Goal: Information Seeking & Learning: Check status

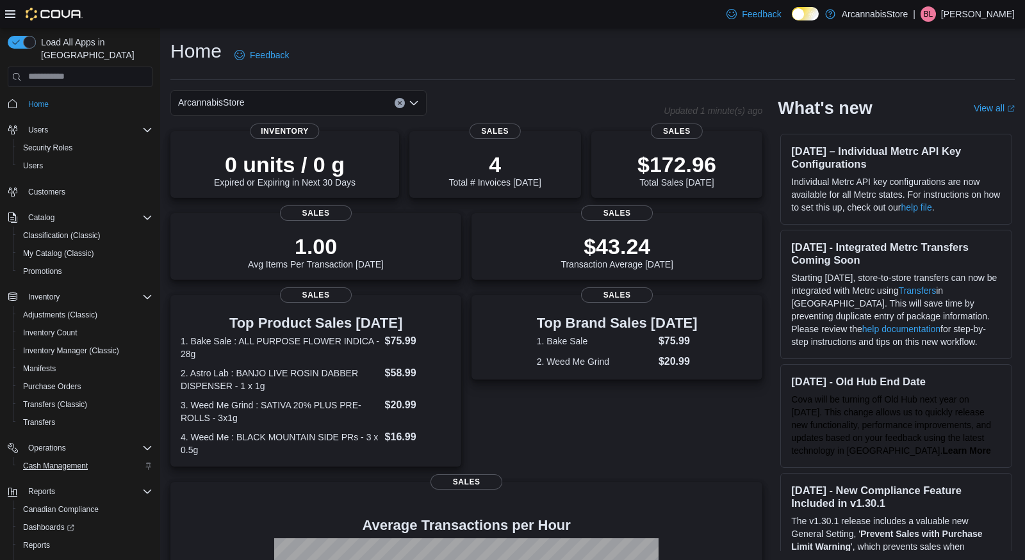
scroll to position [44, 0]
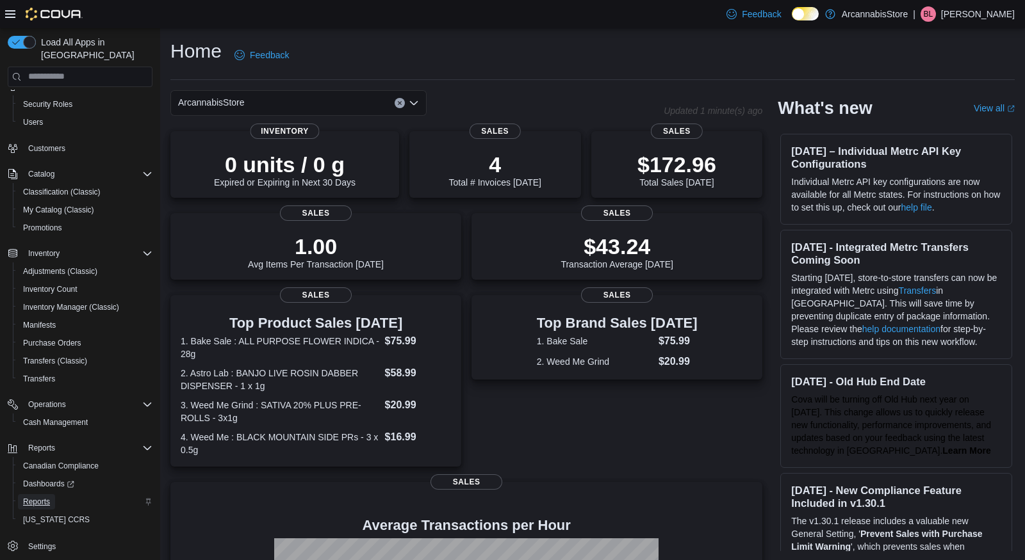
click at [38, 497] on span "Reports" at bounding box center [36, 502] width 27 height 10
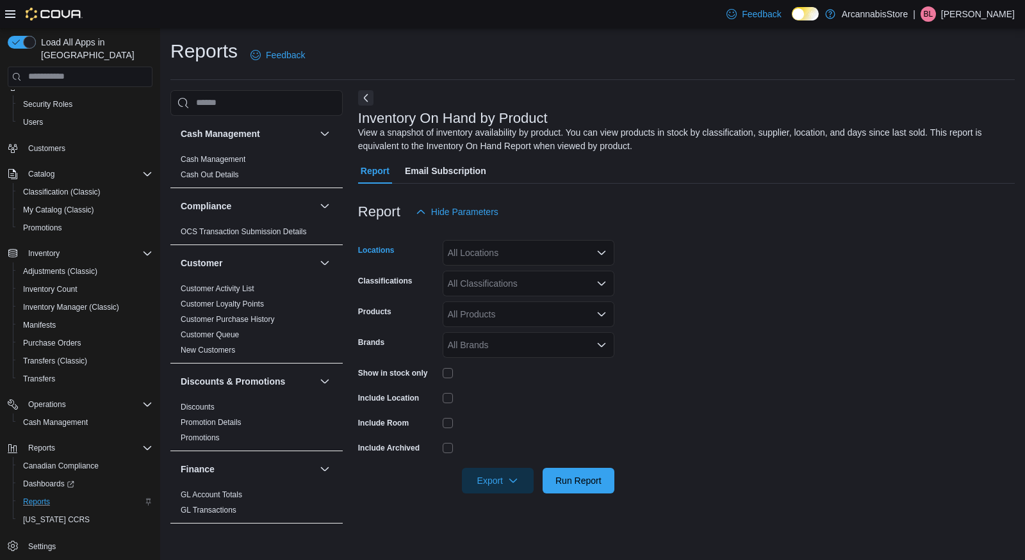
click at [466, 259] on div "All Locations" at bounding box center [529, 253] width 172 height 26
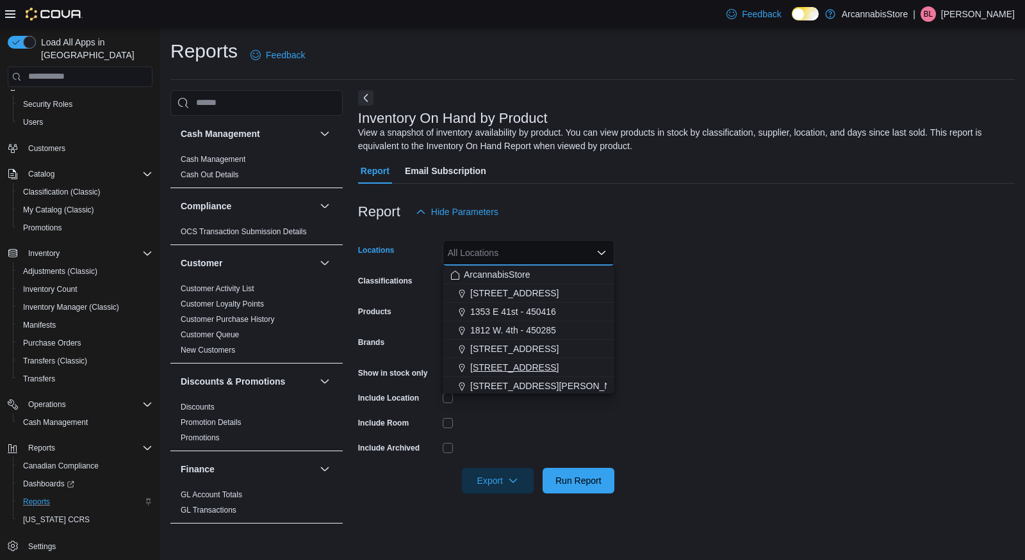
scroll to position [58, 0]
click at [491, 365] on span "Mini HUB [STREET_ADDRESS]" at bounding box center [534, 365] width 129 height 13
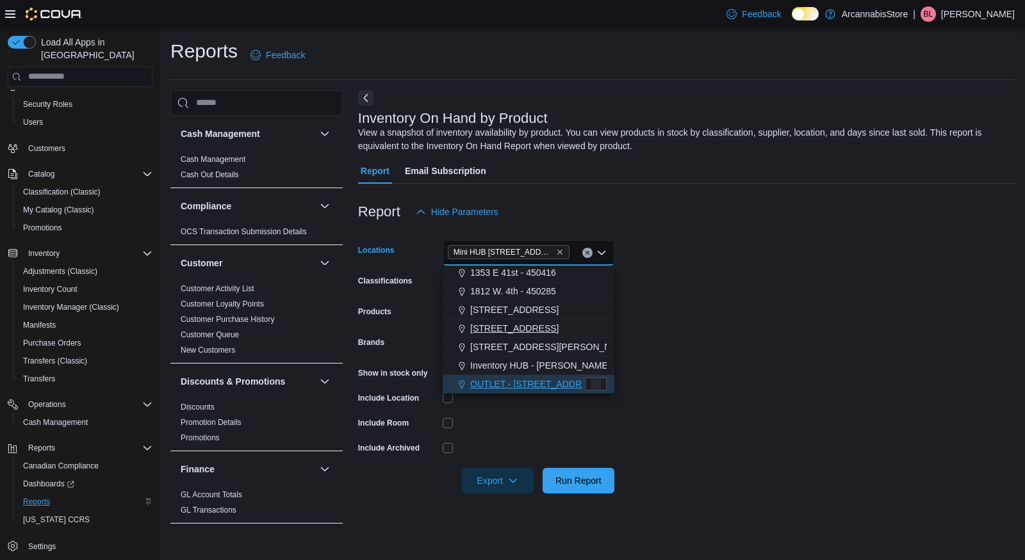
scroll to position [39, 0]
click at [784, 294] on form "Locations Mini HUB [STREET_ADDRESS] Combo box. Selected. Mini HUB [STREET_ADDRE…" at bounding box center [686, 359] width 656 height 269
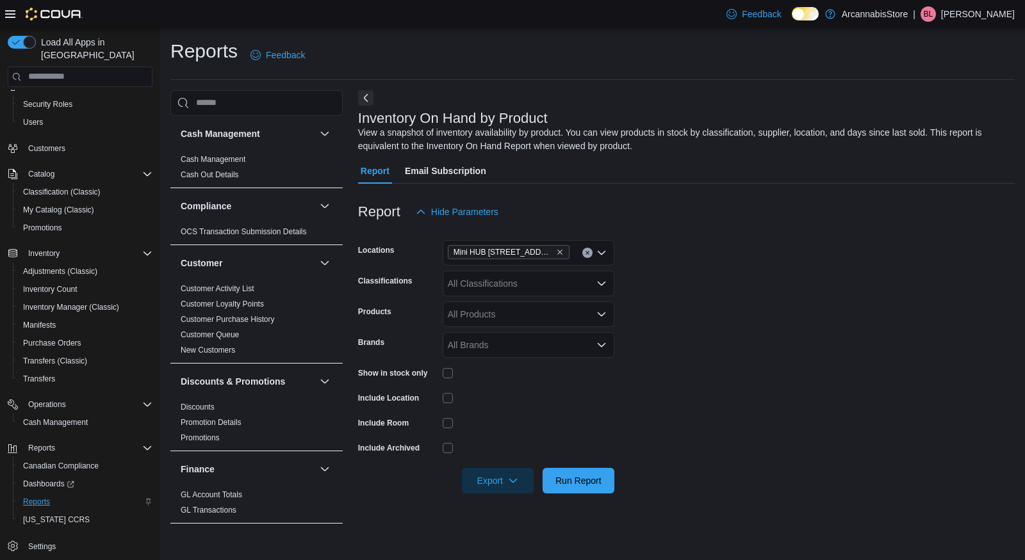
click at [497, 283] on div "All Classifications" at bounding box center [529, 284] width 172 height 26
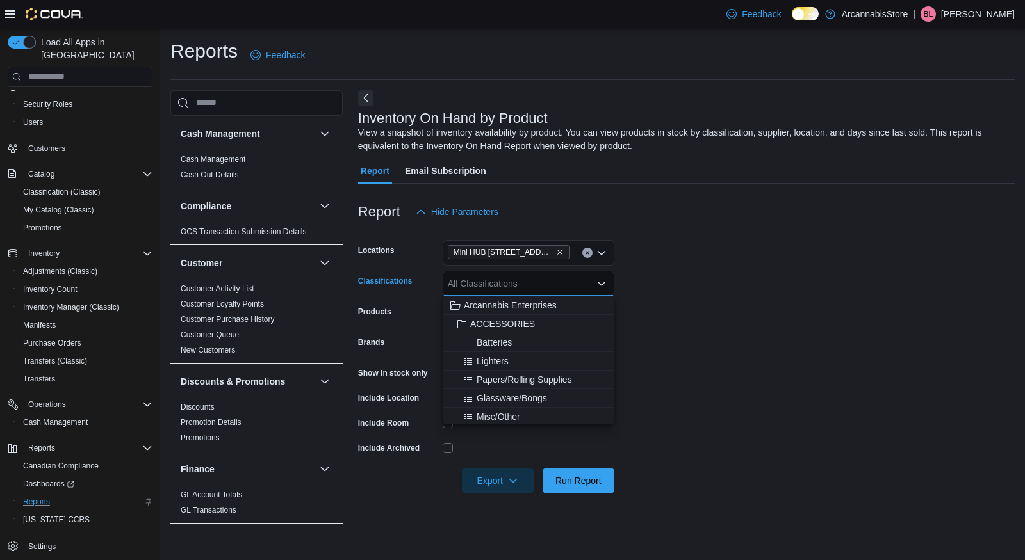
click at [496, 320] on span "ACCESSORIES" at bounding box center [502, 324] width 65 height 13
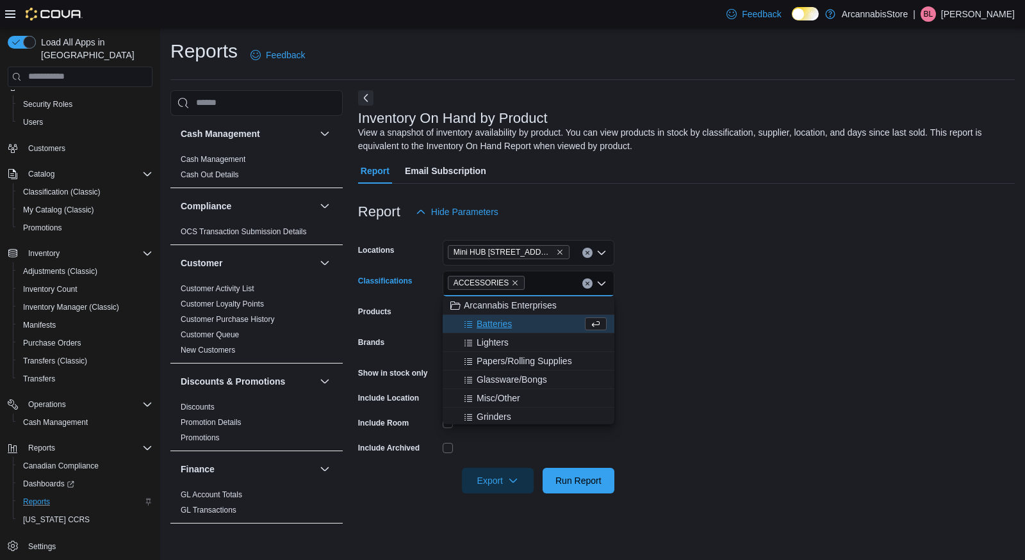
click at [805, 334] on form "Locations Mini HUB [STREET_ADDRESS] Classifications ACCESSORIES Combo box. Sele…" at bounding box center [686, 359] width 656 height 269
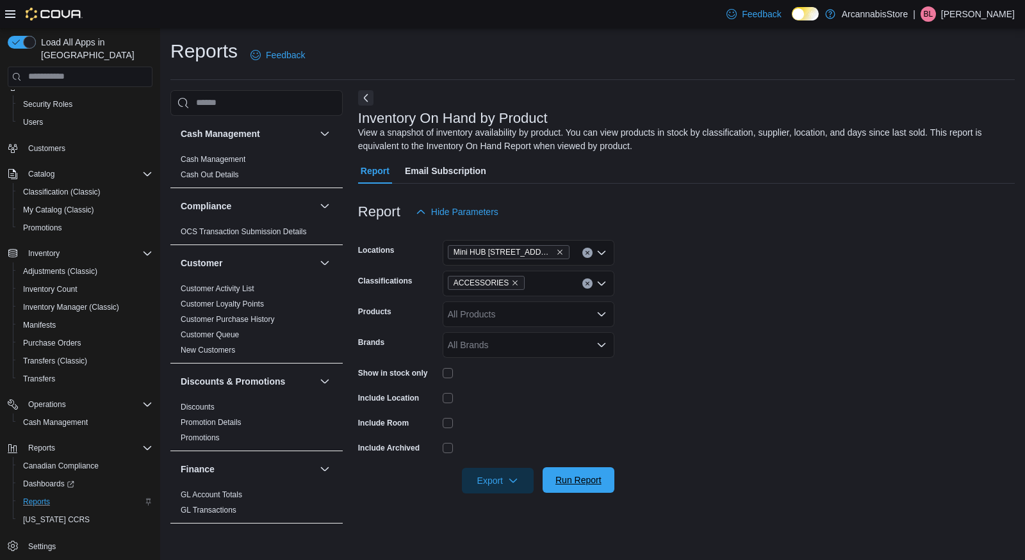
click at [578, 483] on span "Run Report" at bounding box center [578, 480] width 46 height 13
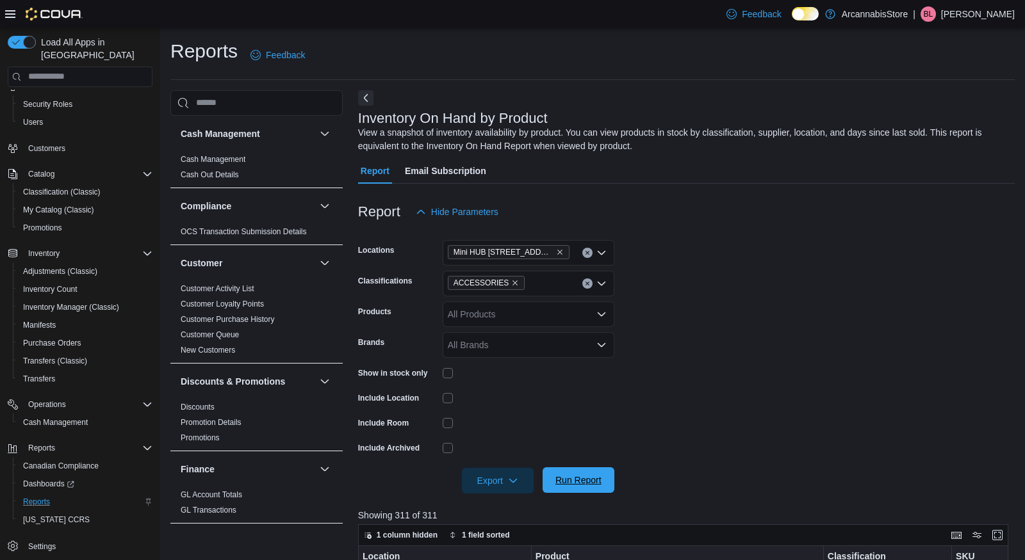
click at [586, 489] on span "Run Report" at bounding box center [578, 481] width 56 height 26
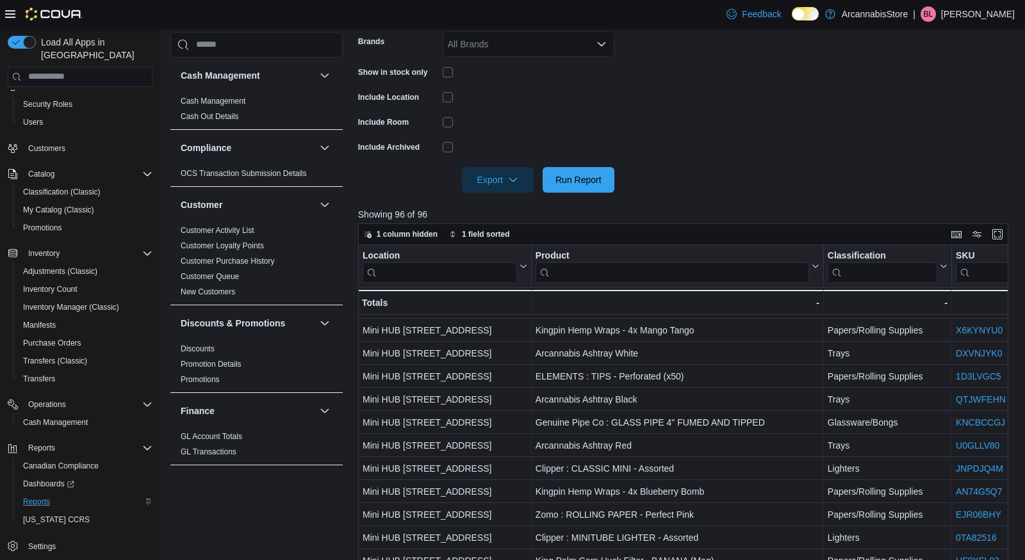
scroll to position [775, 0]
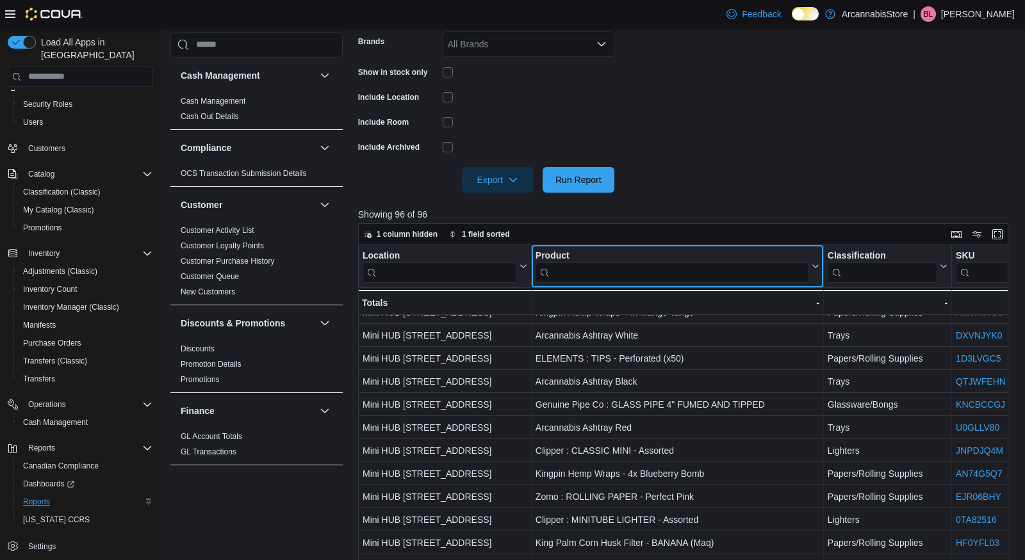
click at [592, 273] on input "search" at bounding box center [671, 272] width 273 height 20
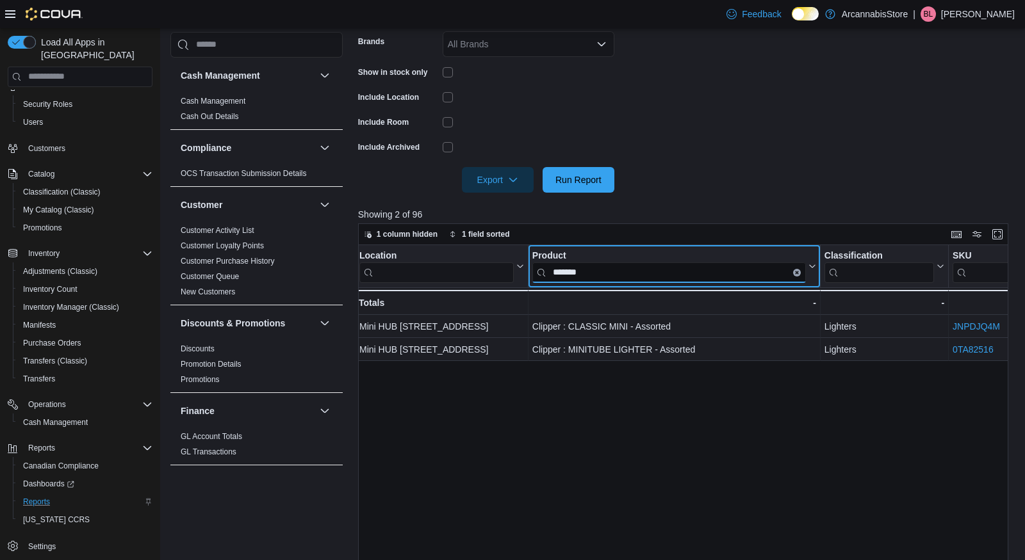
scroll to position [0, 0]
type input "*"
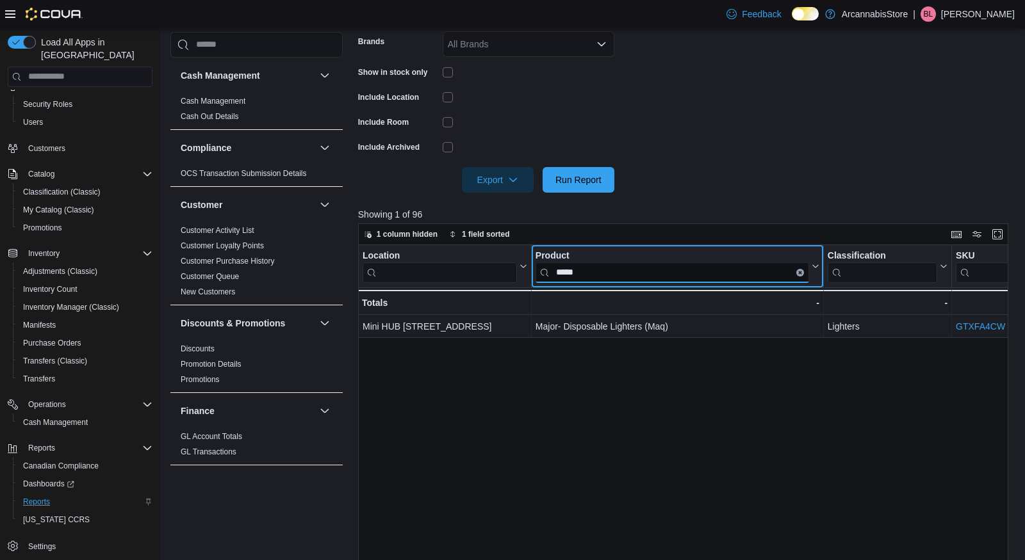
type input "*****"
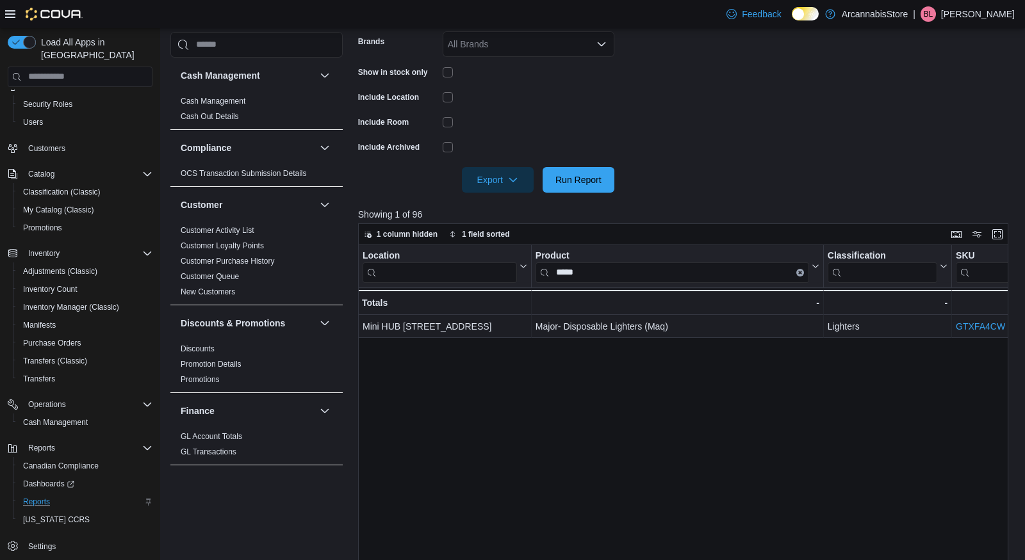
drag, startPoint x: 804, startPoint y: 560, endPoint x: 802, endPoint y: 492, distance: 67.9
click at [804, 548] on div "Location Click to view column header actions Product ***** Click to view column…" at bounding box center [683, 458] width 650 height 427
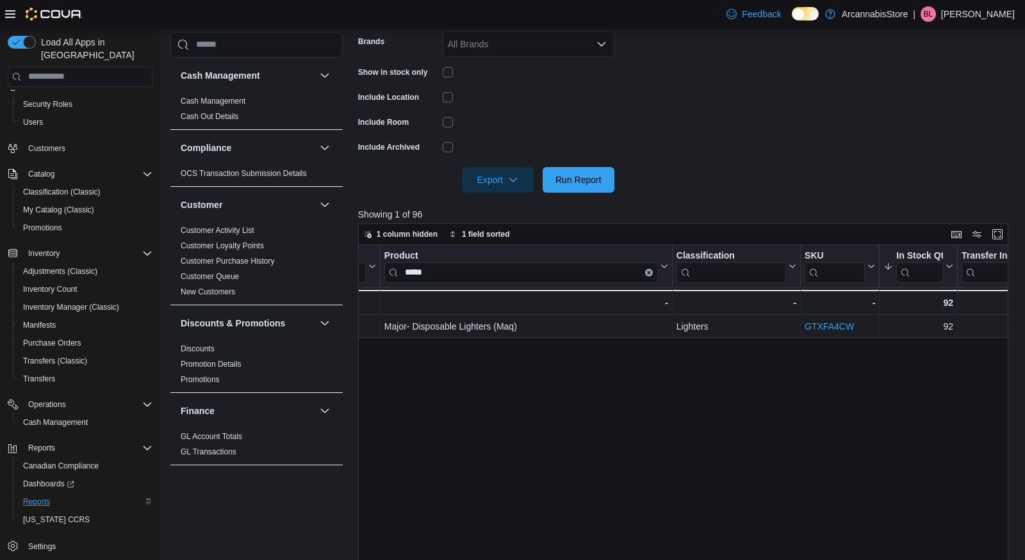
scroll to position [0, 145]
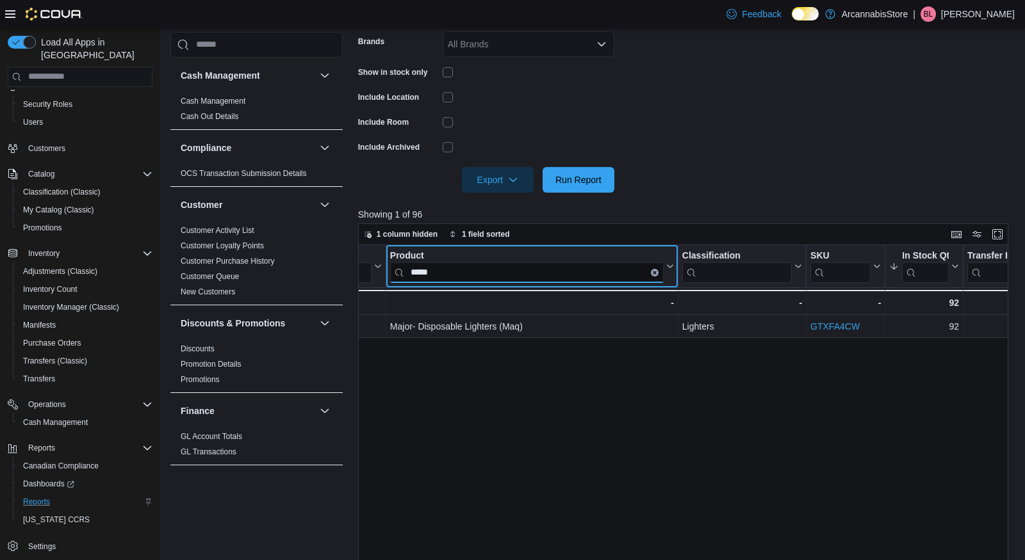
click at [482, 268] on input "*****" at bounding box center [526, 272] width 273 height 20
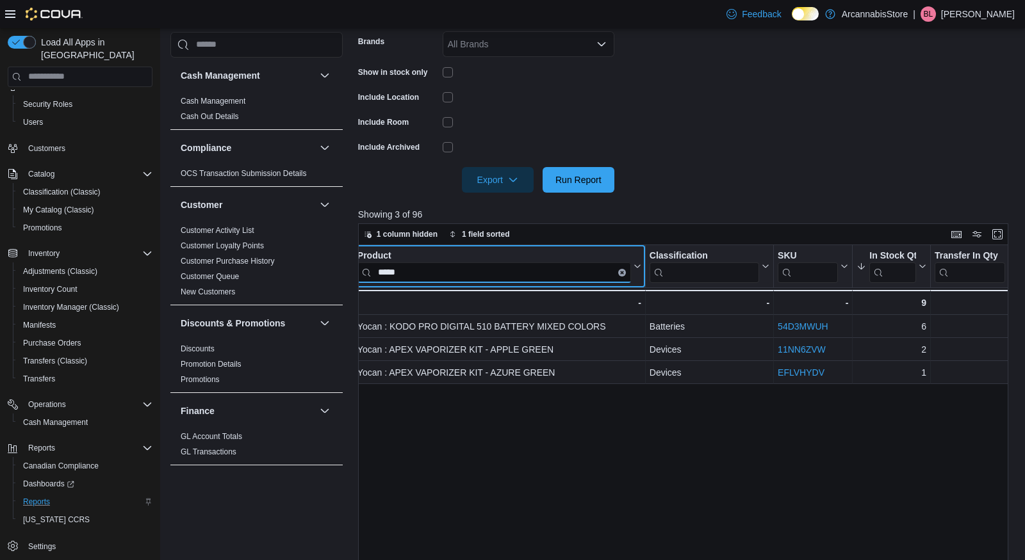
scroll to position [0, 175]
type input "*"
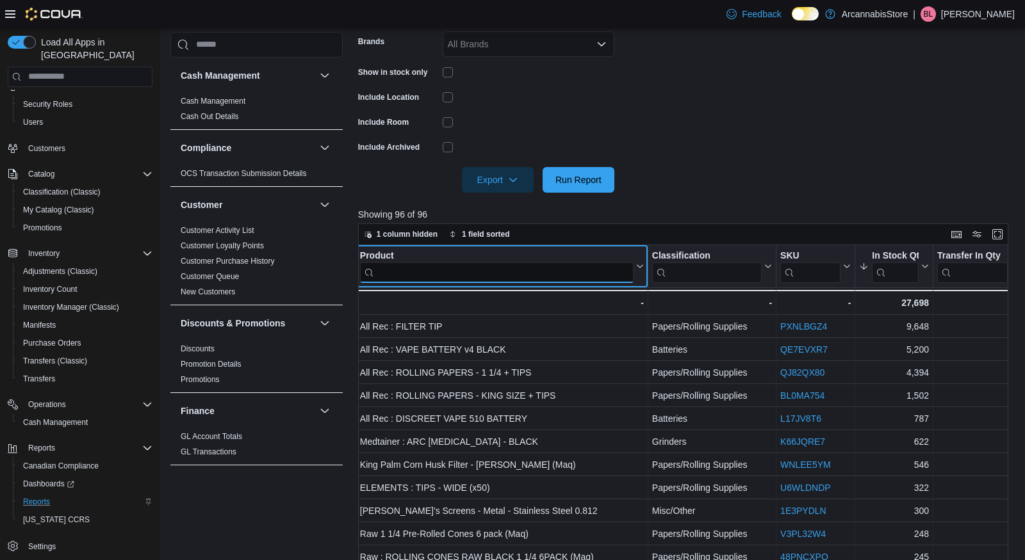
scroll to position [0, 174]
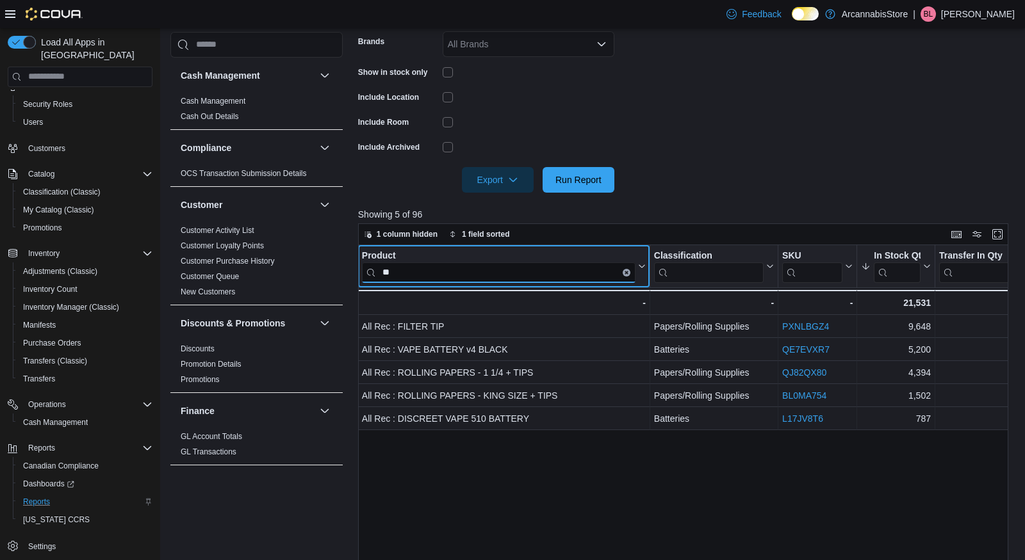
type input "*"
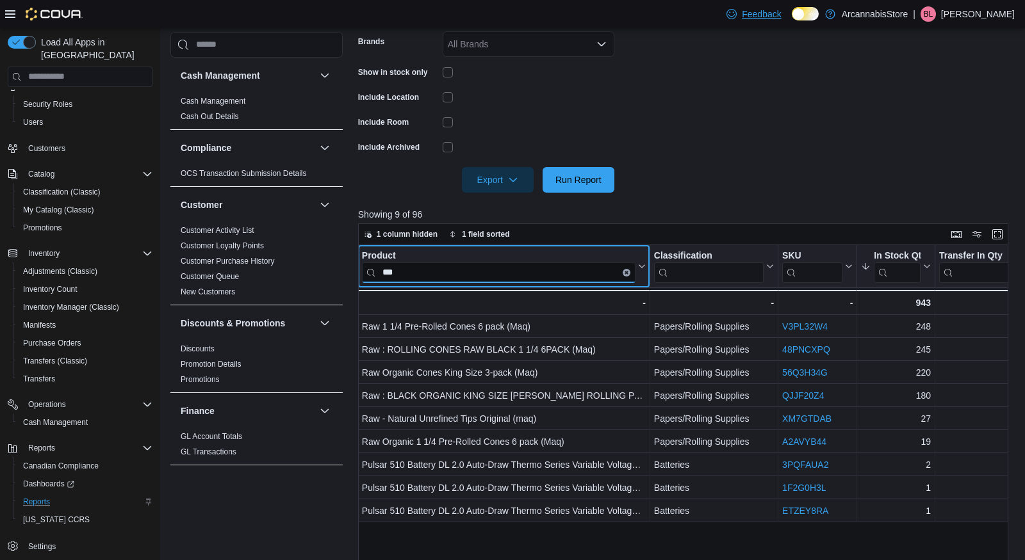
type input "***"
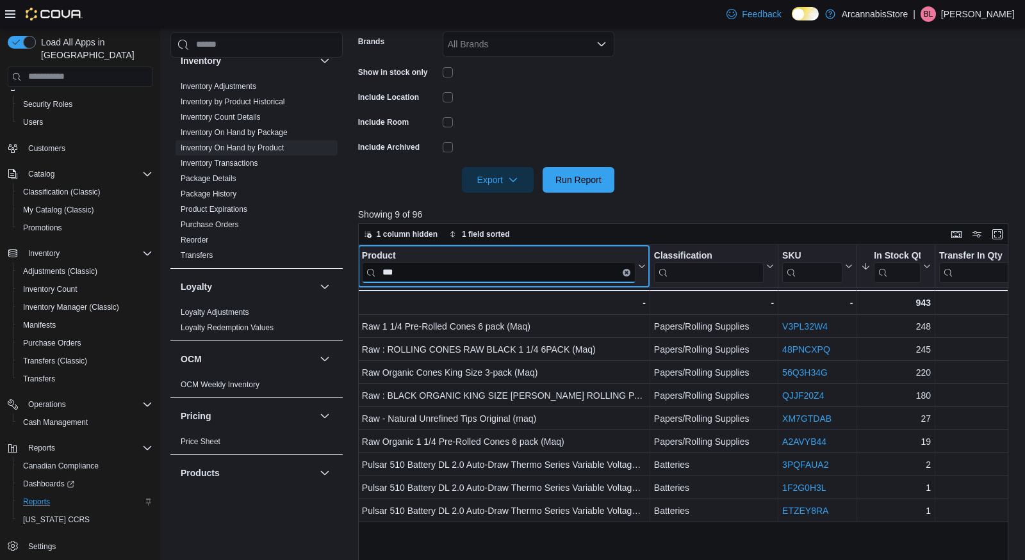
scroll to position [811, 0]
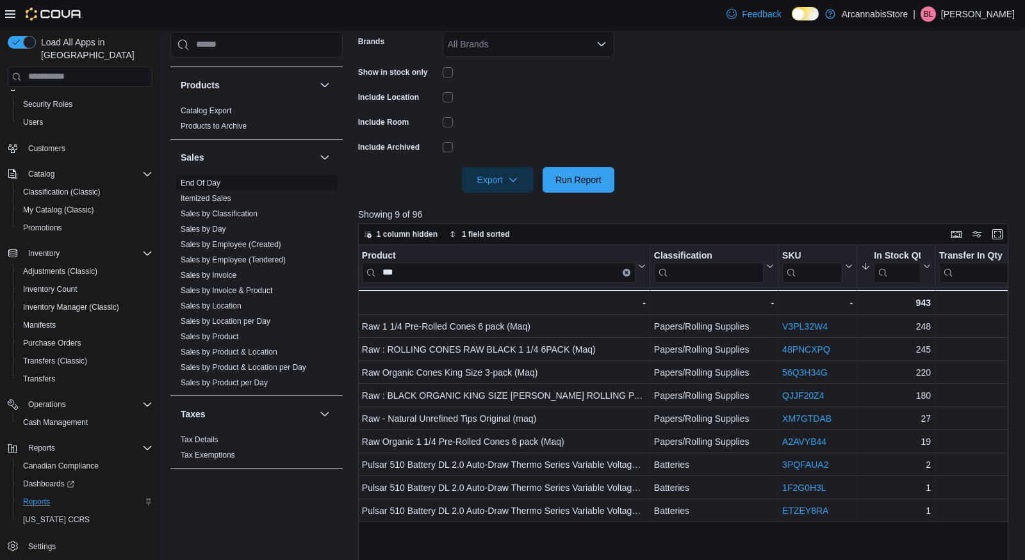
click at [198, 181] on link "End Of Day" at bounding box center [201, 183] width 40 height 9
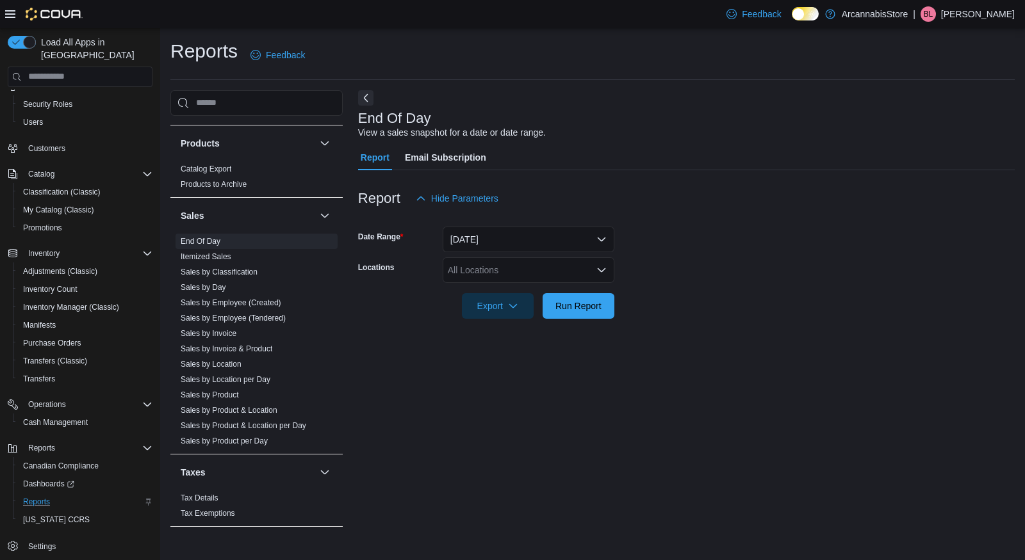
click at [505, 271] on div "All Locations" at bounding box center [529, 270] width 172 height 26
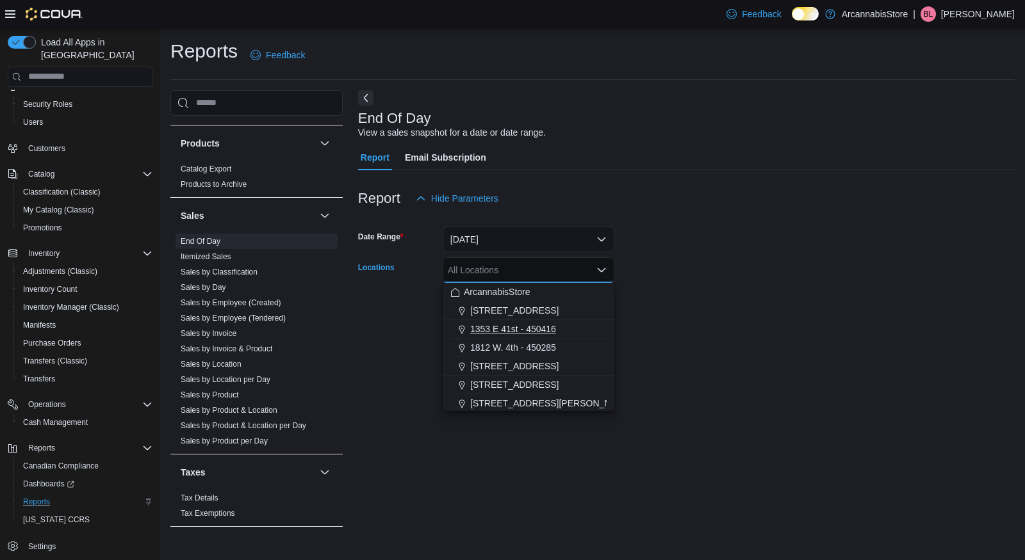
click at [505, 331] on span "1353 E 41st - 450416" at bounding box center [513, 329] width 86 height 13
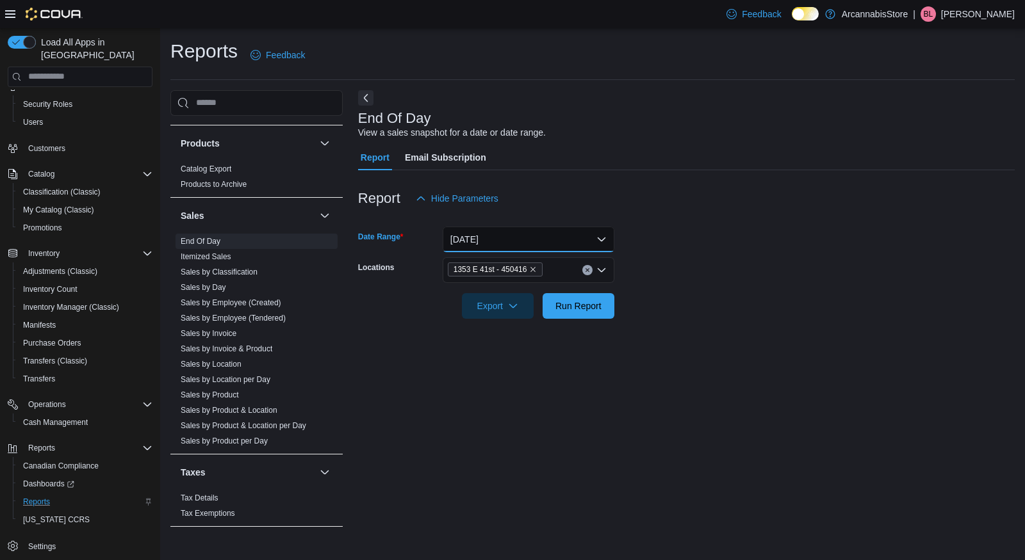
click at [508, 237] on button "[DATE]" at bounding box center [529, 240] width 172 height 26
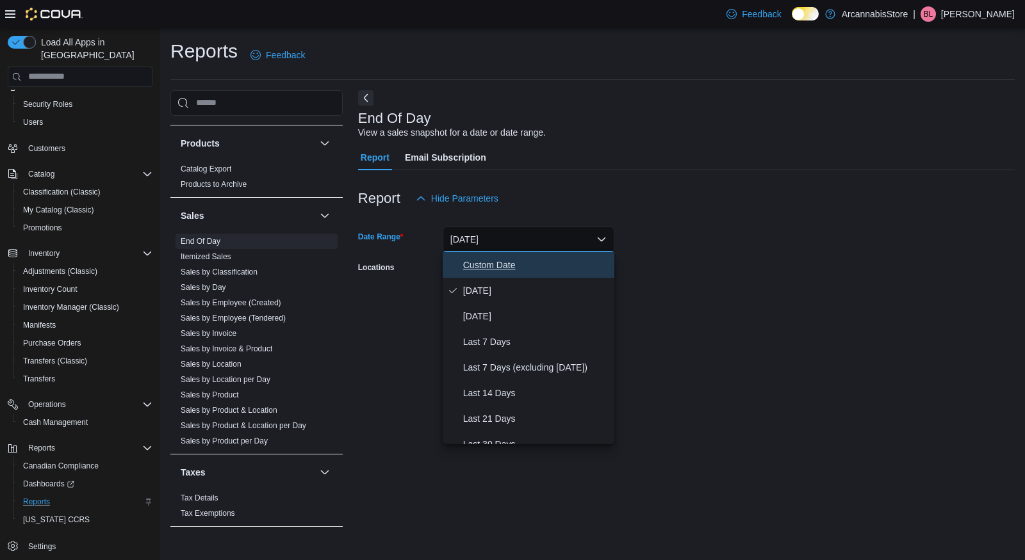
click at [508, 266] on span "Custom Date" at bounding box center [536, 264] width 146 height 15
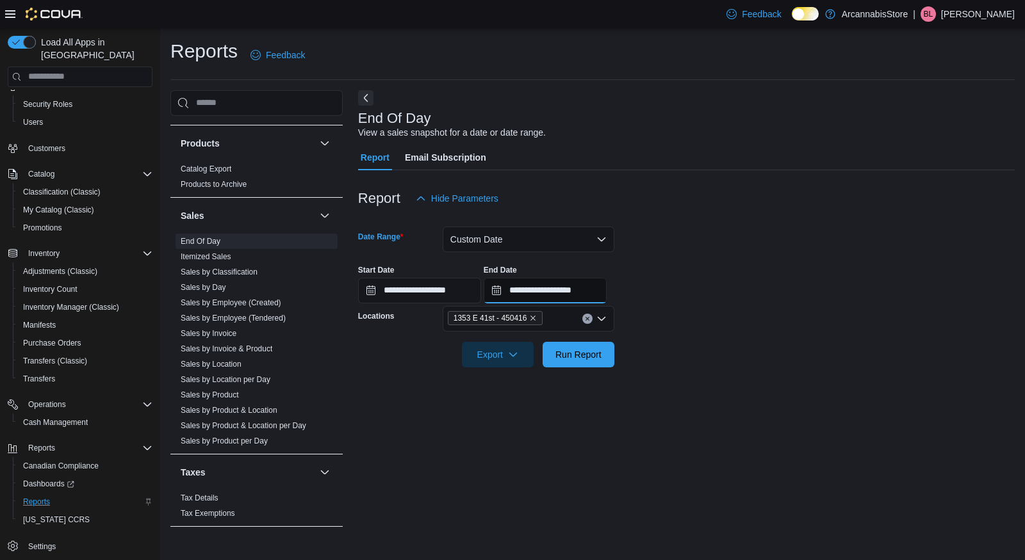
click at [551, 291] on input "**********" at bounding box center [545, 291] width 123 height 26
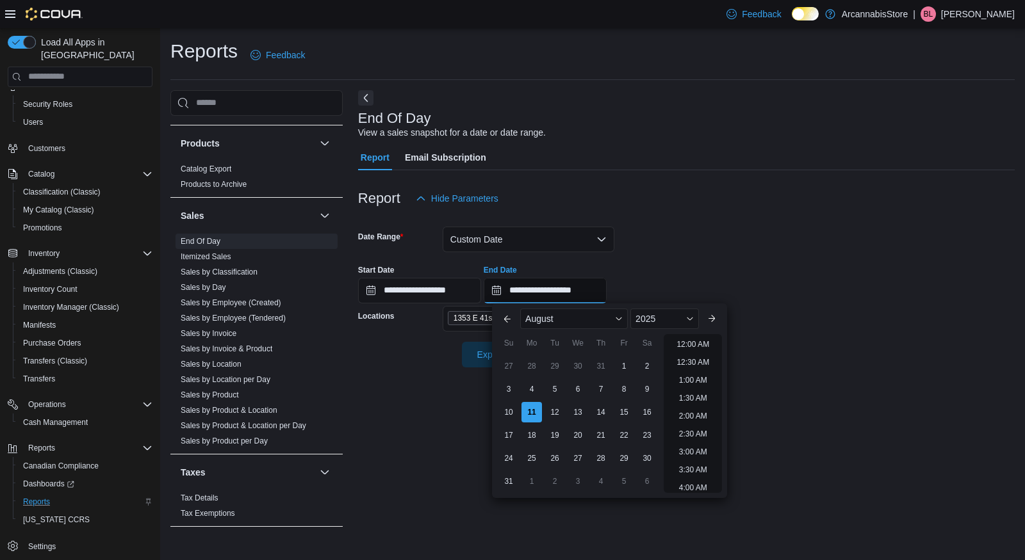
scroll to position [704, 0]
click at [601, 387] on div "7" at bounding box center [600, 389] width 22 height 22
type input "**********"
click at [676, 248] on form "**********" at bounding box center [686, 289] width 656 height 156
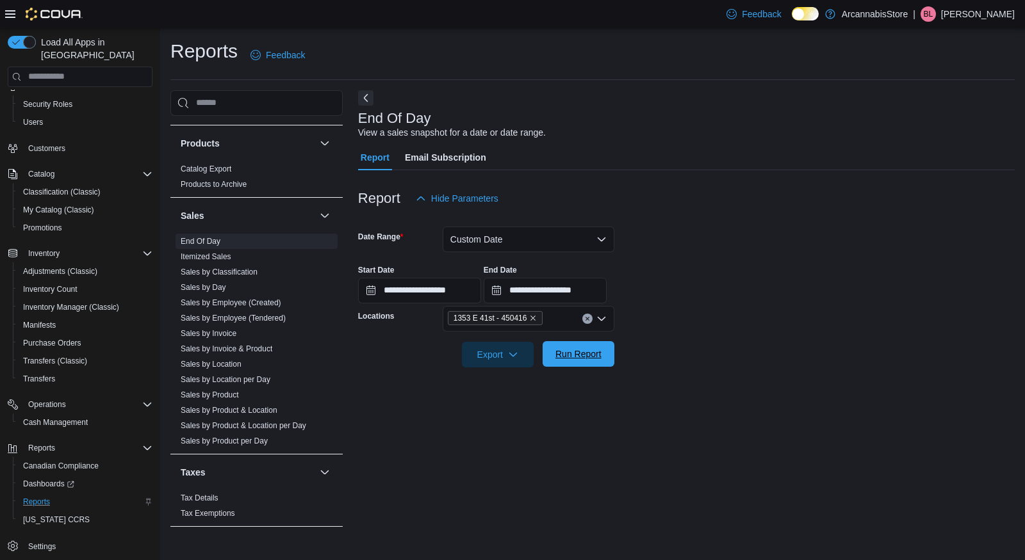
click at [571, 354] on span "Run Report" at bounding box center [578, 354] width 46 height 13
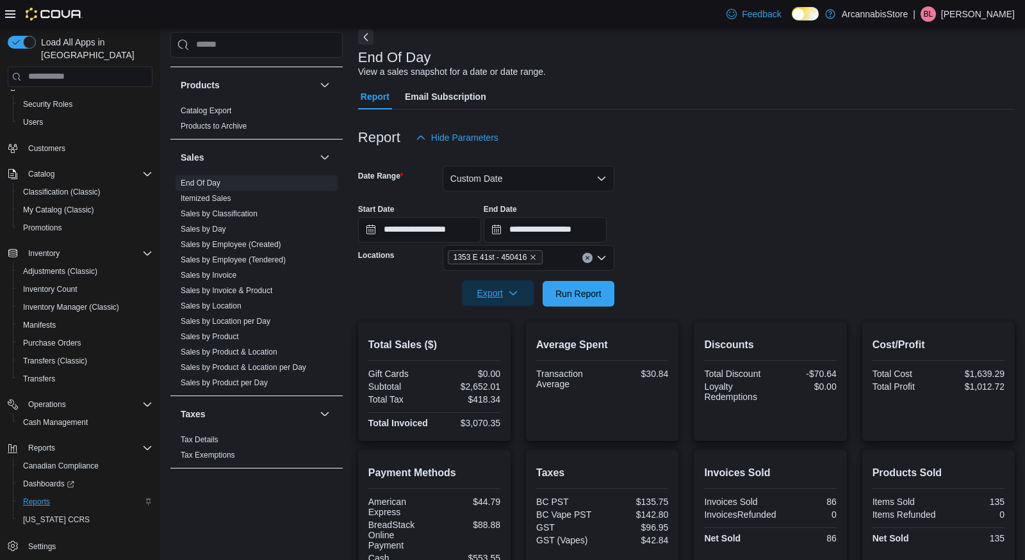
scroll to position [199, 0]
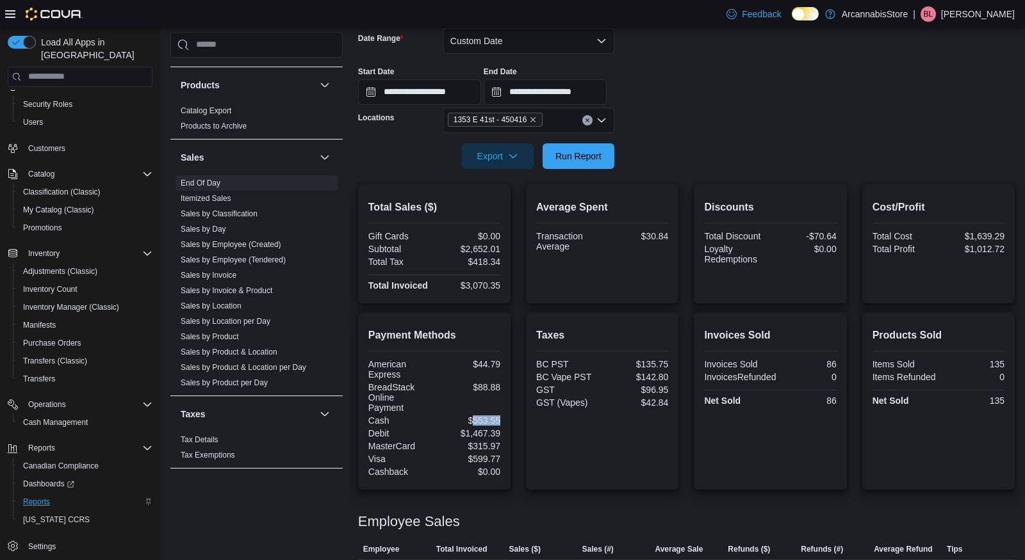
drag, startPoint x: 471, startPoint y: 418, endPoint x: 514, endPoint y: 418, distance: 42.3
click at [514, 418] on div "Payment Methods American Express $44.79 BreadStack Online Payment $88.88 Cash $…" at bounding box center [686, 401] width 656 height 177
copy div "553.55"
click at [487, 163] on span "Export" at bounding box center [497, 156] width 56 height 26
click at [498, 206] on span "Export to Pdf" at bounding box center [498, 207] width 58 height 10
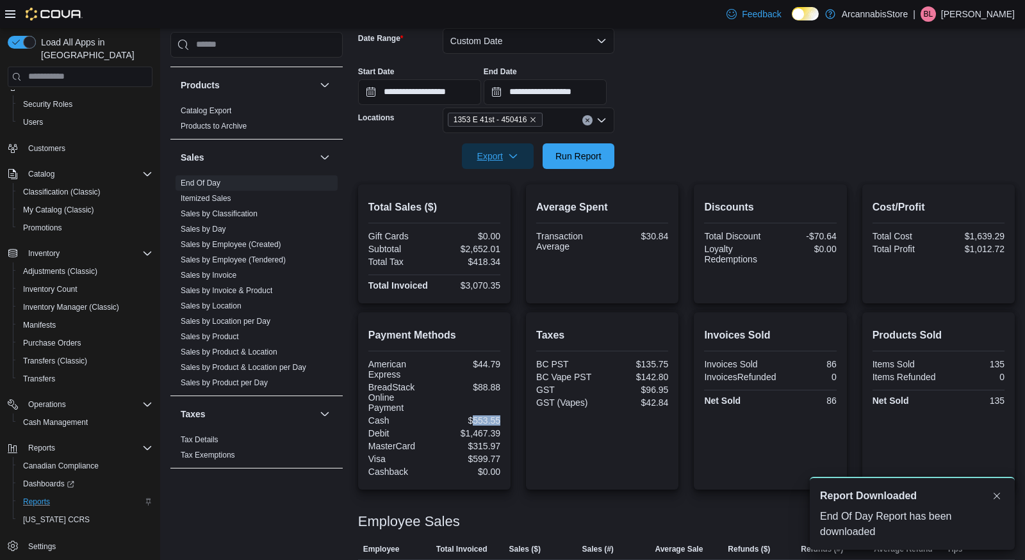
scroll to position [0, 0]
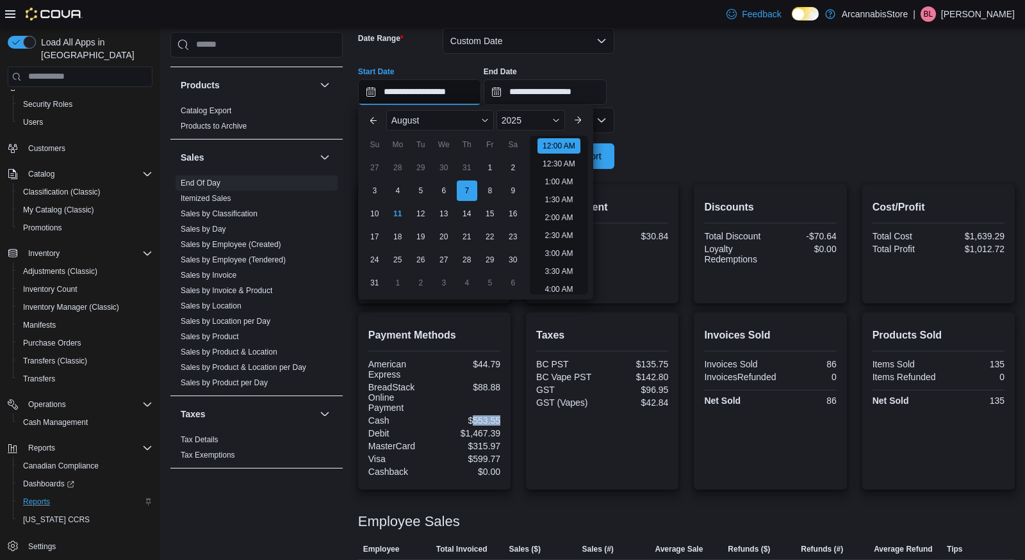
click at [420, 98] on input "**********" at bounding box center [419, 92] width 123 height 26
click at [488, 190] on div "8" at bounding box center [489, 190] width 22 height 22
type input "**********"
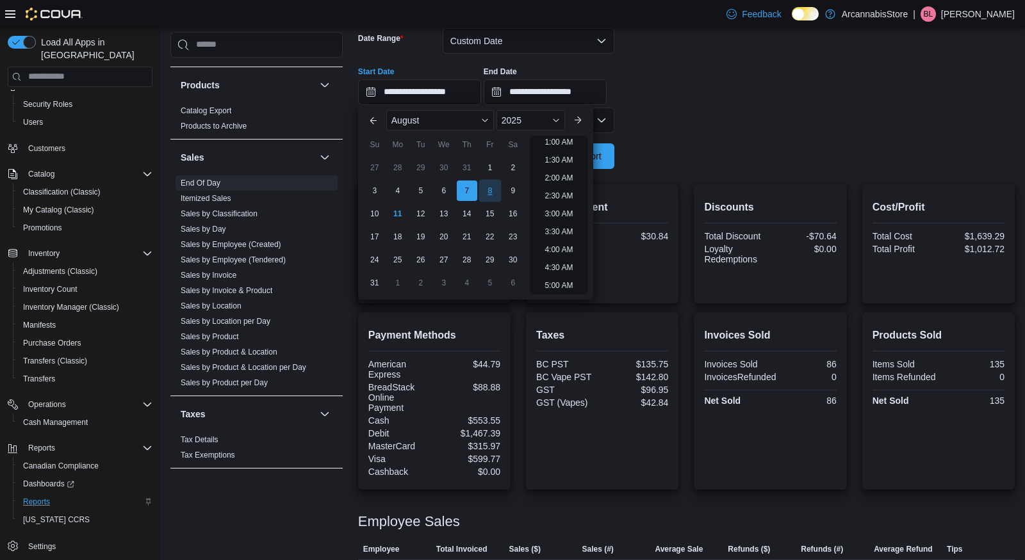
scroll to position [2, 0]
click at [722, 120] on form "**********" at bounding box center [686, 91] width 656 height 156
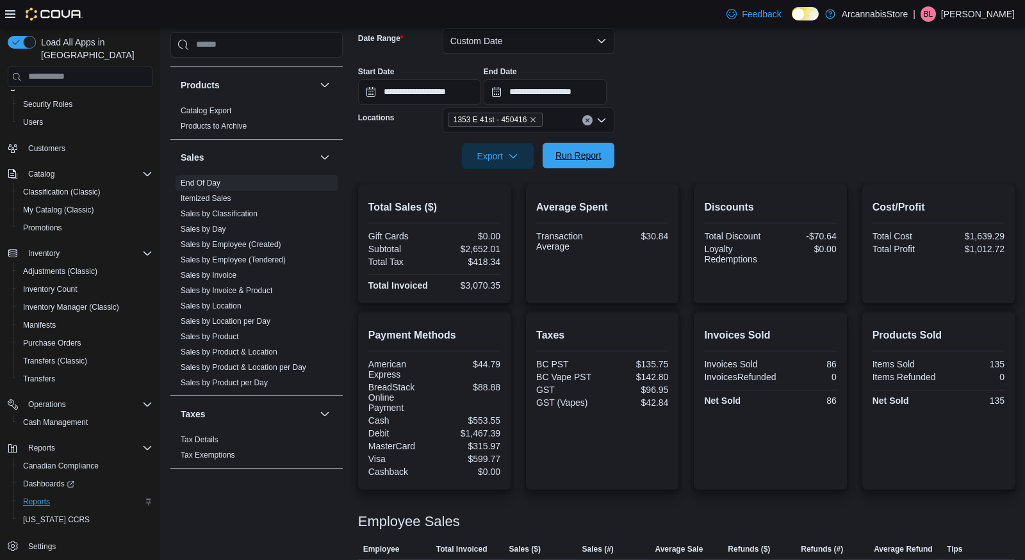
click at [595, 151] on span "Run Report" at bounding box center [578, 155] width 46 height 13
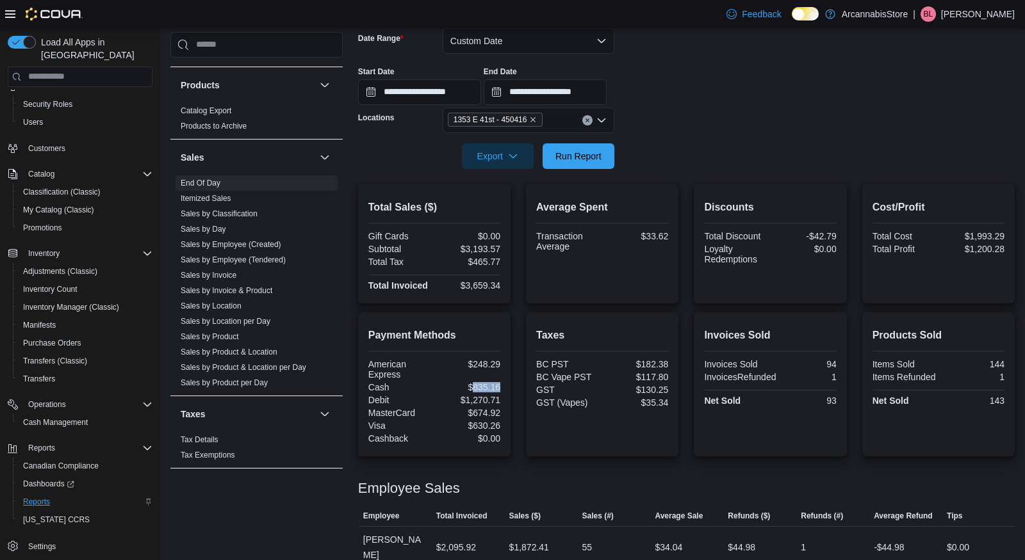
drag, startPoint x: 471, startPoint y: 385, endPoint x: 505, endPoint y: 386, distance: 34.6
click at [505, 386] on div "Payment Methods American Express $248.29 Cash $835.16 Debit $1,270.71 MasterCar…" at bounding box center [434, 385] width 152 height 144
copy div "835.16"
click at [480, 152] on span "Export" at bounding box center [497, 156] width 56 height 26
click at [504, 210] on span "Export to Pdf" at bounding box center [498, 207] width 58 height 10
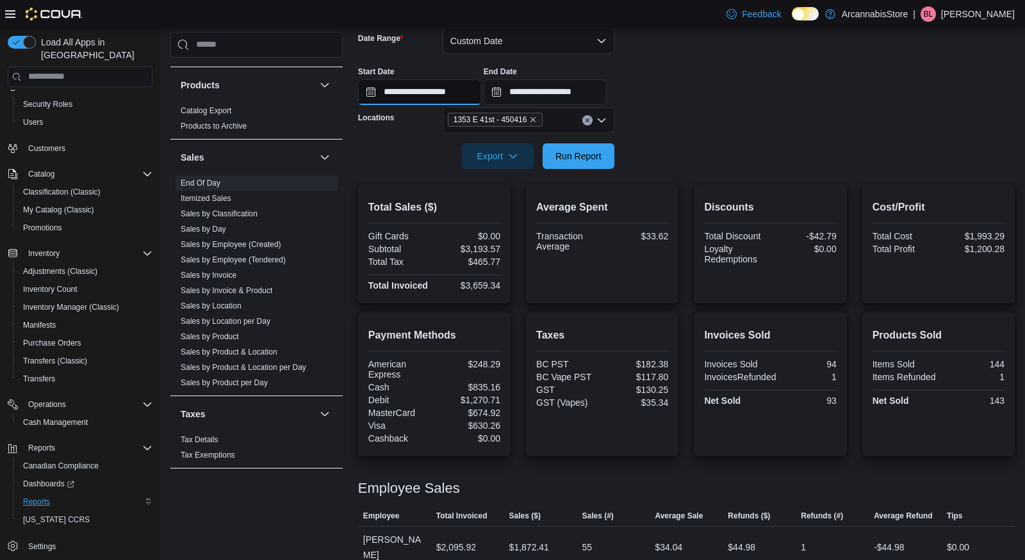
click at [394, 97] on input "**********" at bounding box center [419, 92] width 123 height 26
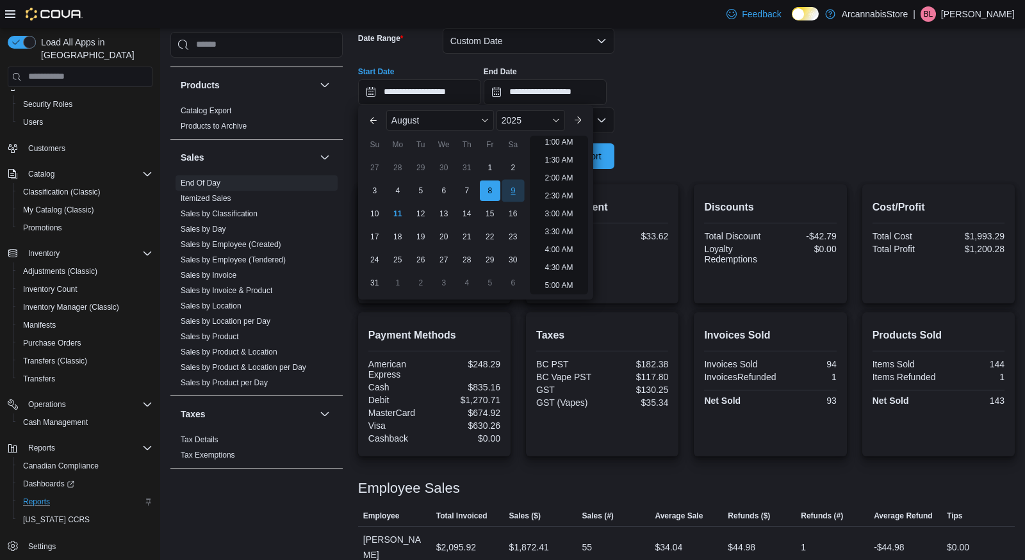
click at [512, 192] on div "9" at bounding box center [512, 190] width 22 height 22
type input "**********"
click at [648, 78] on div "**********" at bounding box center [686, 80] width 656 height 49
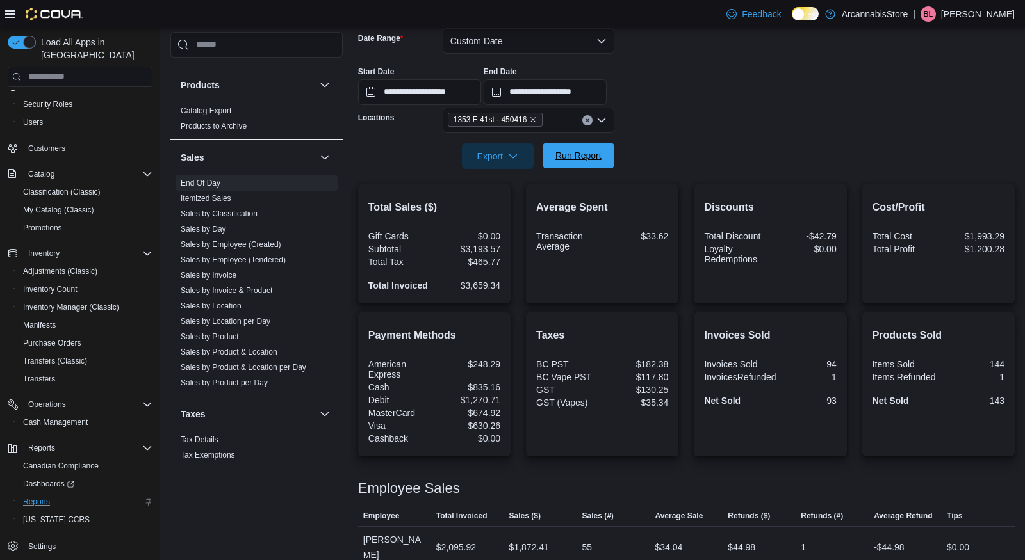
click at [560, 162] on span "Run Report" at bounding box center [578, 156] width 56 height 26
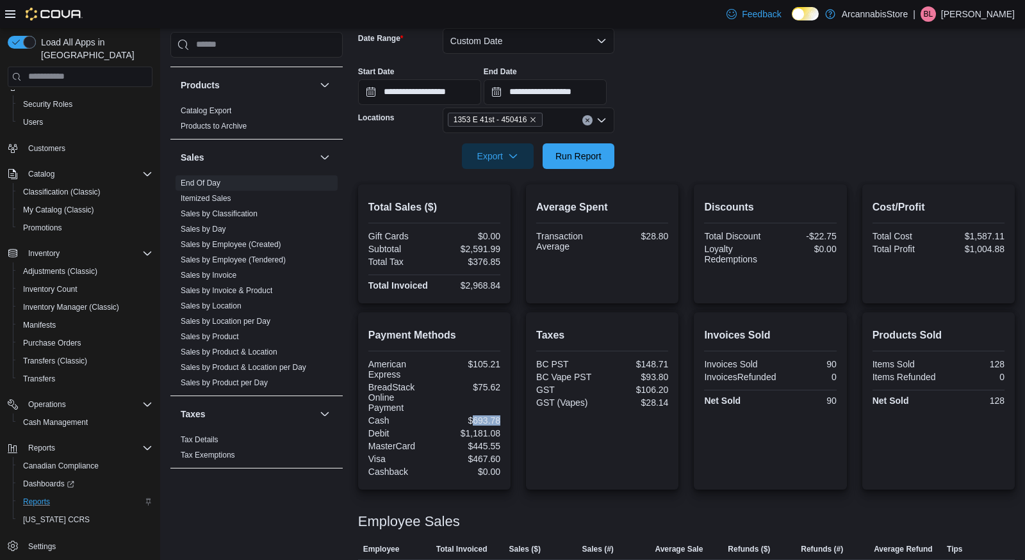
drag, startPoint x: 472, startPoint y: 418, endPoint x: 510, endPoint y: 420, distance: 38.5
click at [511, 420] on div "Payment Methods American Express $105.21 BreadStack Online Payment $75.62 Cash …" at bounding box center [686, 401] width 656 height 177
copy div "693.78"
click at [520, 158] on span "Export" at bounding box center [497, 156] width 56 height 26
click at [509, 218] on button "Export to Pdf" at bounding box center [498, 208] width 73 height 26
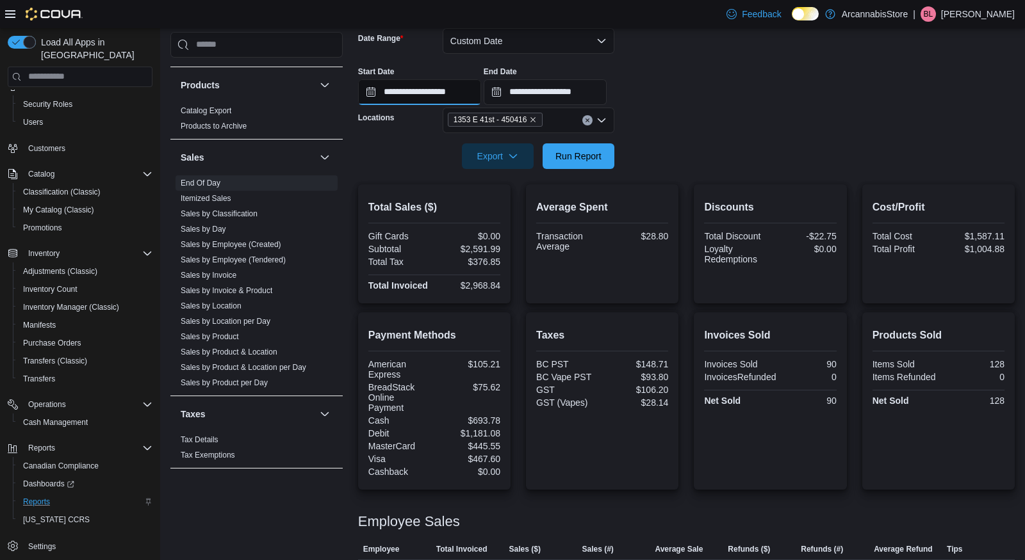
click at [412, 96] on input "**********" at bounding box center [419, 92] width 123 height 26
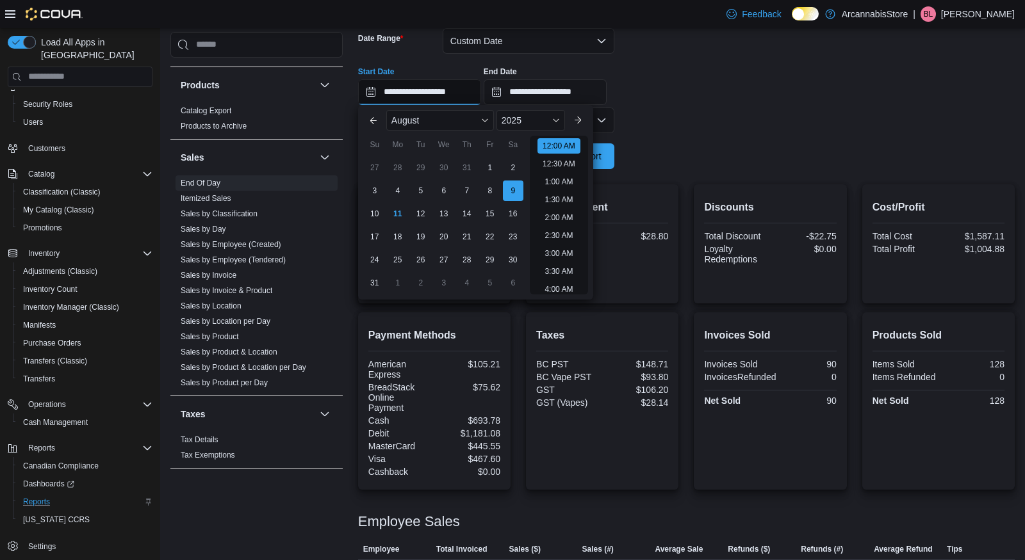
scroll to position [40, 0]
click at [368, 220] on div "10" at bounding box center [374, 213] width 22 height 22
type input "**********"
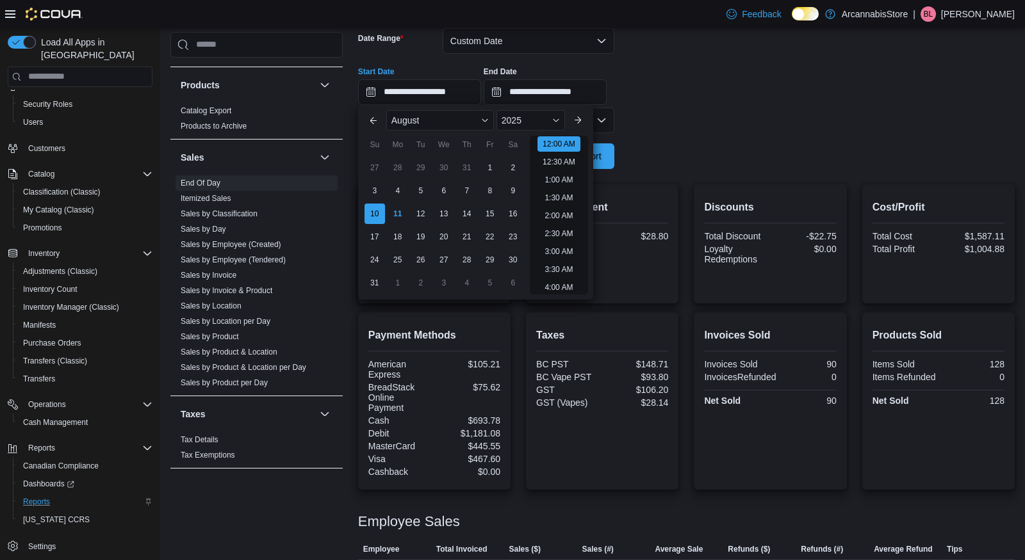
click at [787, 110] on form "**********" at bounding box center [686, 91] width 656 height 156
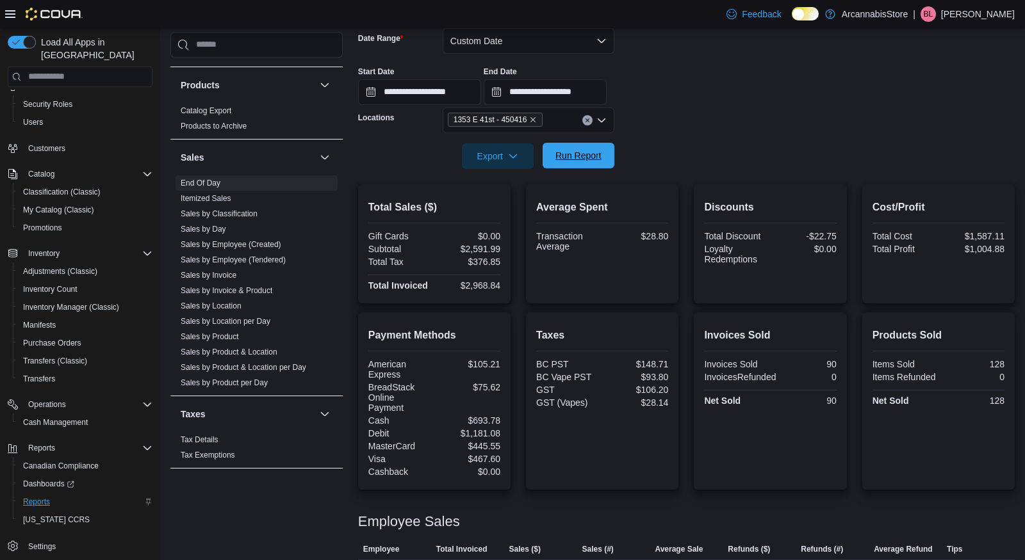
click at [590, 152] on span "Run Report" at bounding box center [578, 155] width 46 height 13
drag, startPoint x: 470, startPoint y: 418, endPoint x: 510, endPoint y: 416, distance: 39.8
click at [510, 416] on div "Payment Methods American Express $26.87 BreadStack Online Payment $110.83 Cash …" at bounding box center [434, 401] width 152 height 177
copy div "254.25"
click at [481, 158] on span "Export" at bounding box center [497, 156] width 56 height 26
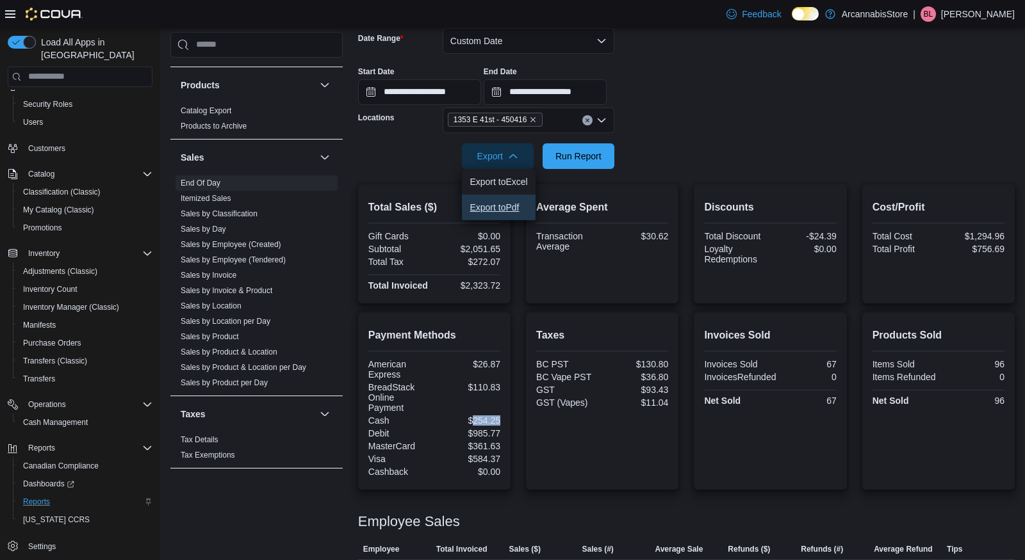
click at [485, 205] on span "Export to Pdf" at bounding box center [498, 207] width 58 height 10
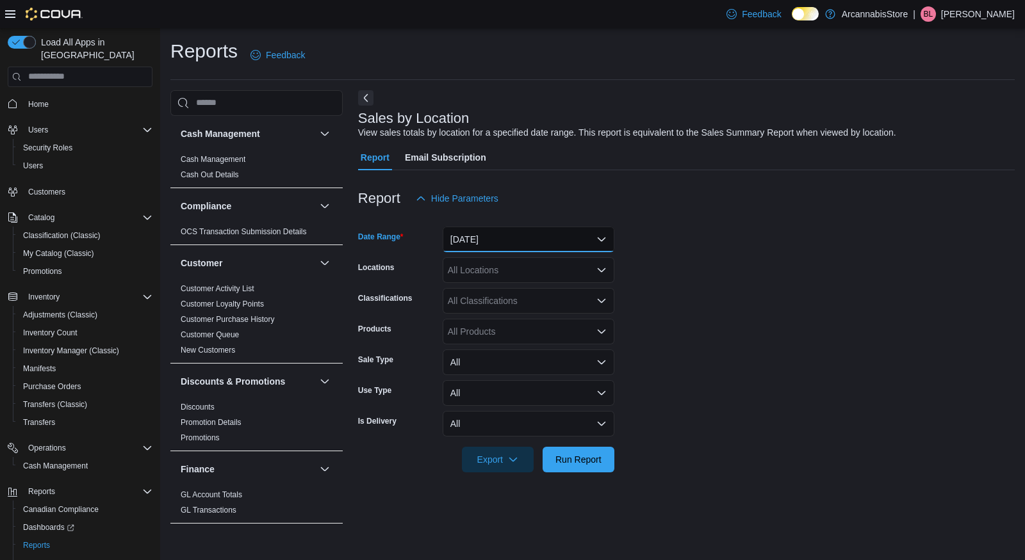
click at [477, 232] on button "[DATE]" at bounding box center [529, 240] width 172 height 26
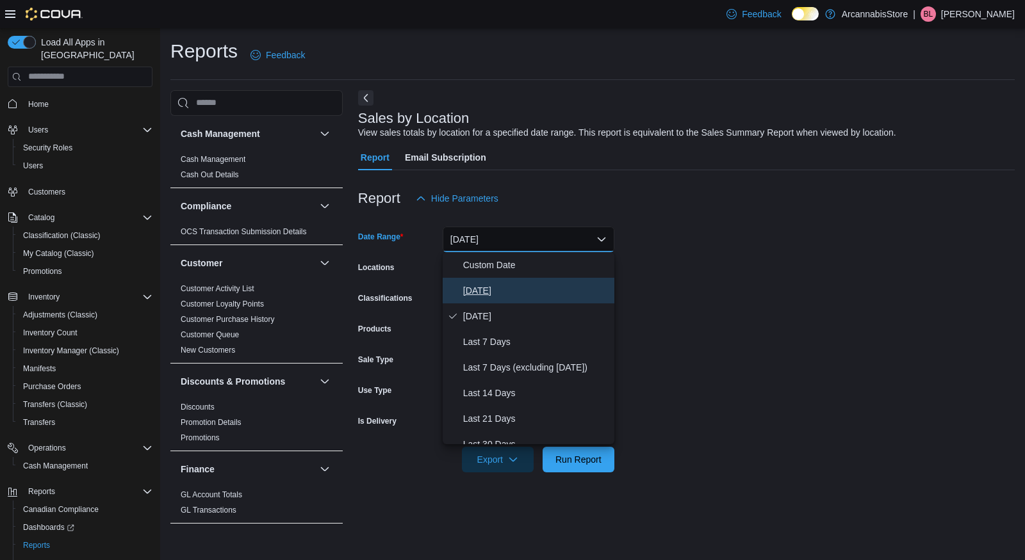
click at [475, 292] on span "[DATE]" at bounding box center [536, 290] width 146 height 15
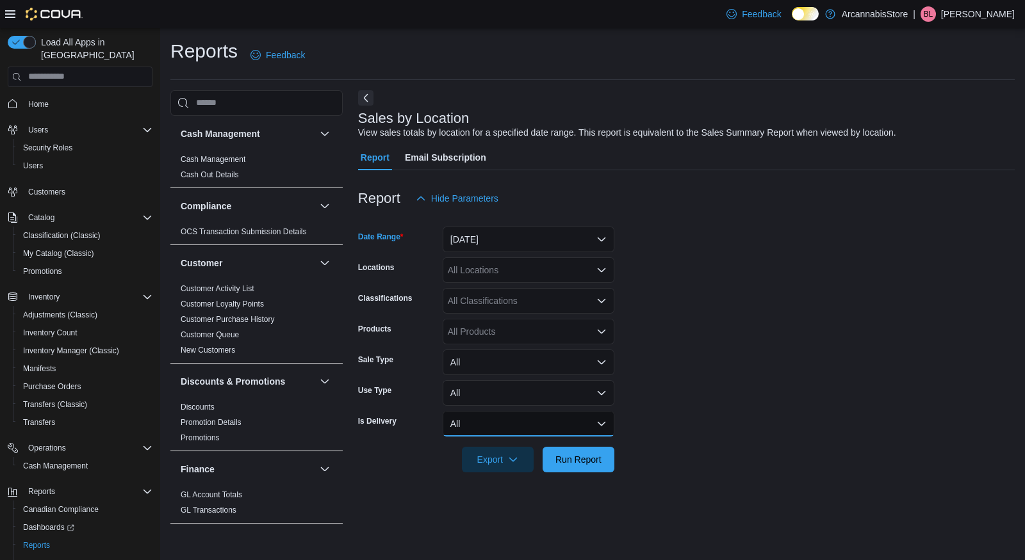
click at [485, 424] on button "All" at bounding box center [529, 424] width 172 height 26
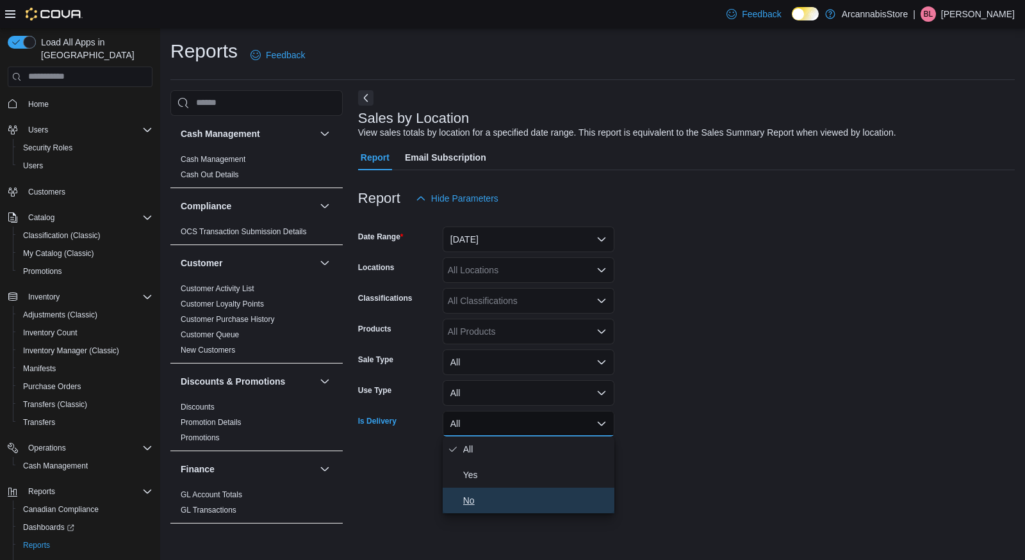
click at [473, 508] on span "No" at bounding box center [536, 500] width 146 height 15
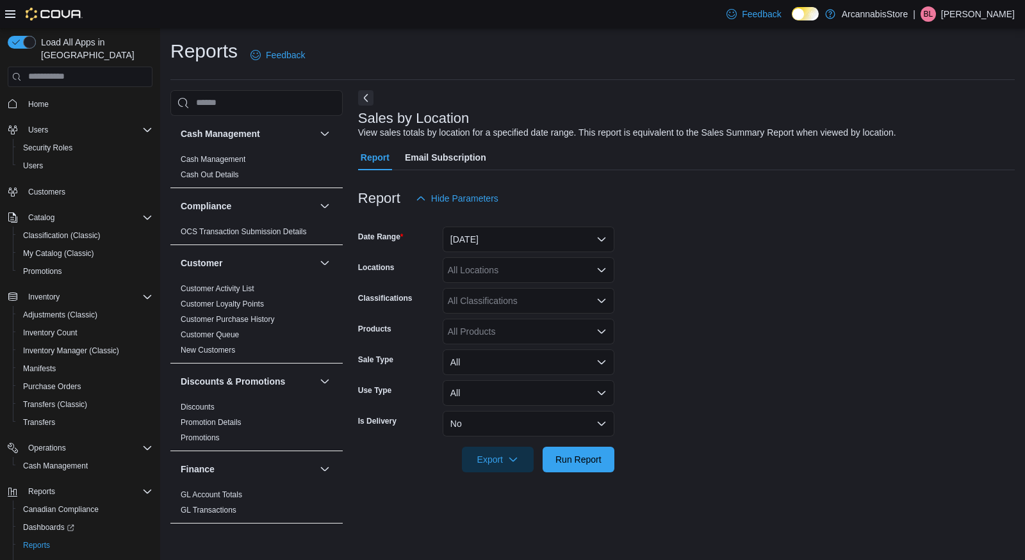
click at [622, 433] on form "Date Range Today Locations All Locations Classifications All Classifications Pr…" at bounding box center [686, 341] width 656 height 261
click at [597, 453] on span "Run Report" at bounding box center [578, 459] width 56 height 26
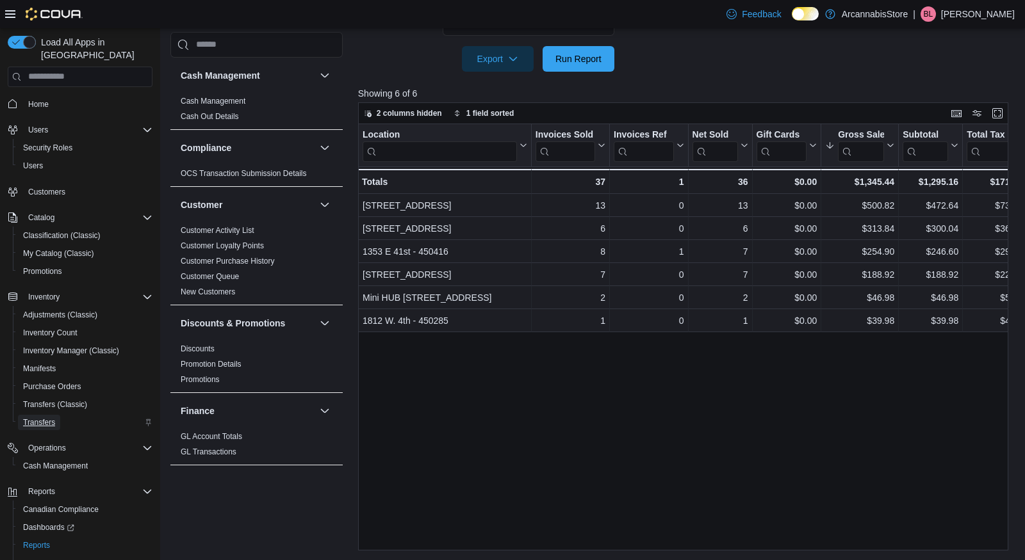
click at [38, 418] on span "Transfers" at bounding box center [39, 423] width 32 height 10
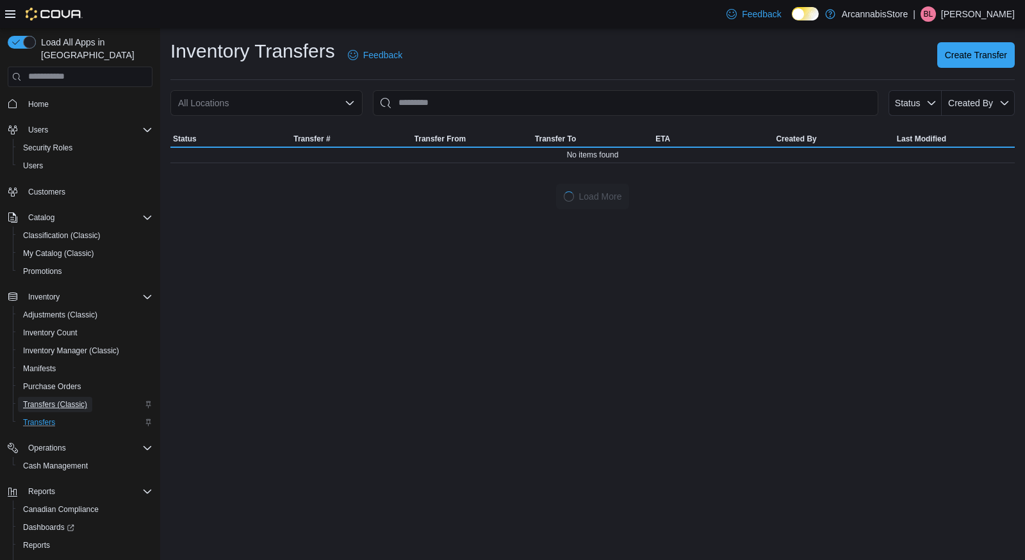
click at [42, 400] on span "Transfers (Classic)" at bounding box center [55, 405] width 64 height 10
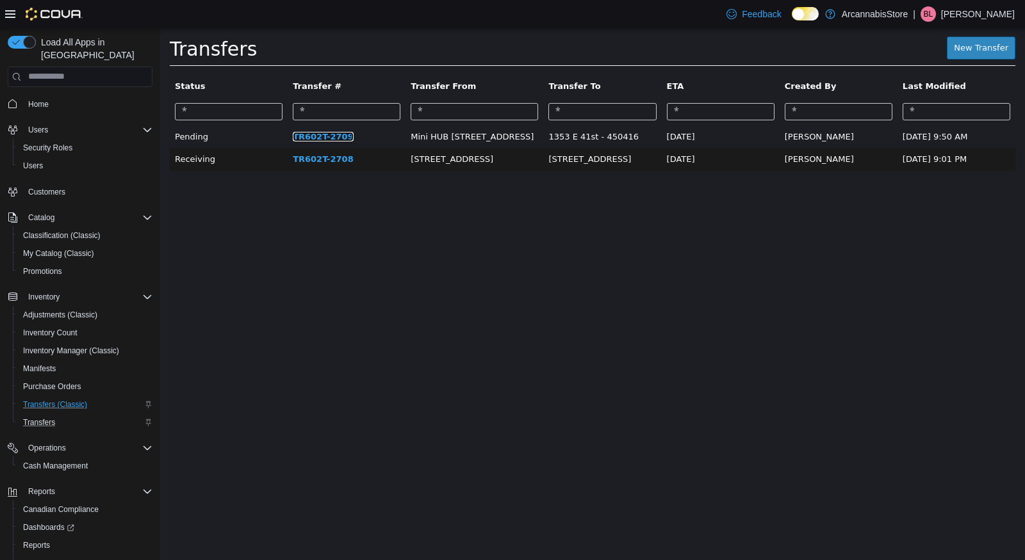
click at [304, 135] on link "TR602T-2709" at bounding box center [323, 136] width 61 height 10
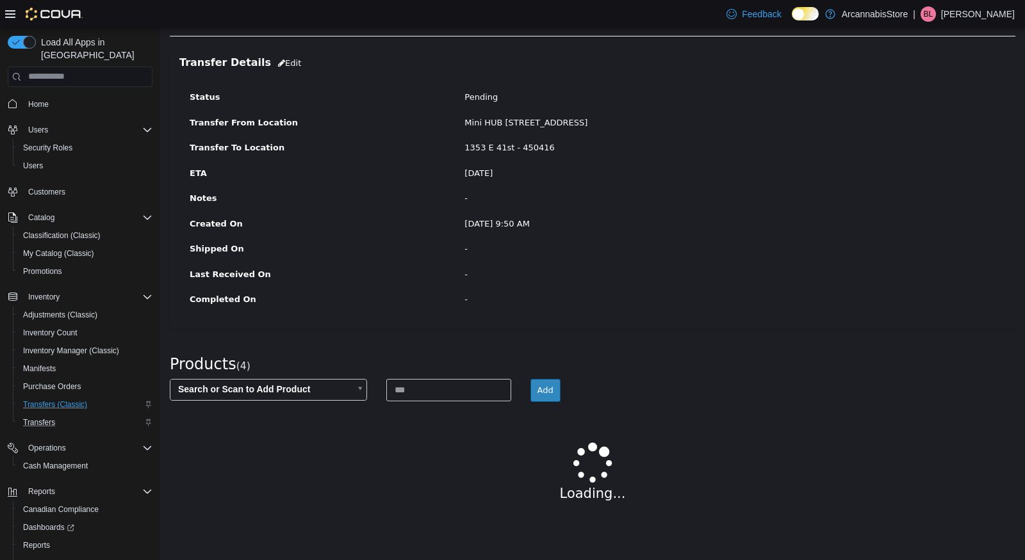
scroll to position [67, 0]
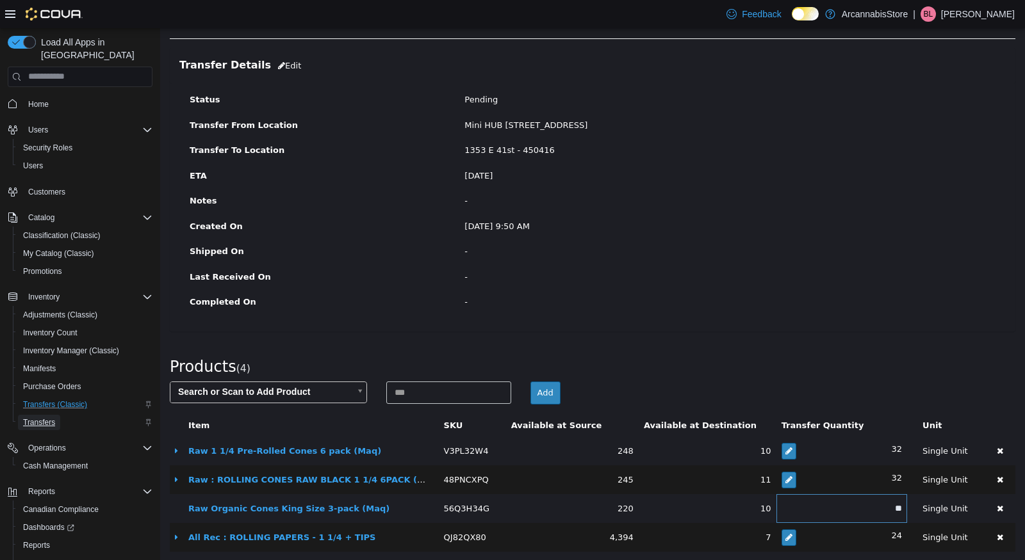
click at [35, 418] on span "Transfers" at bounding box center [39, 423] width 32 height 10
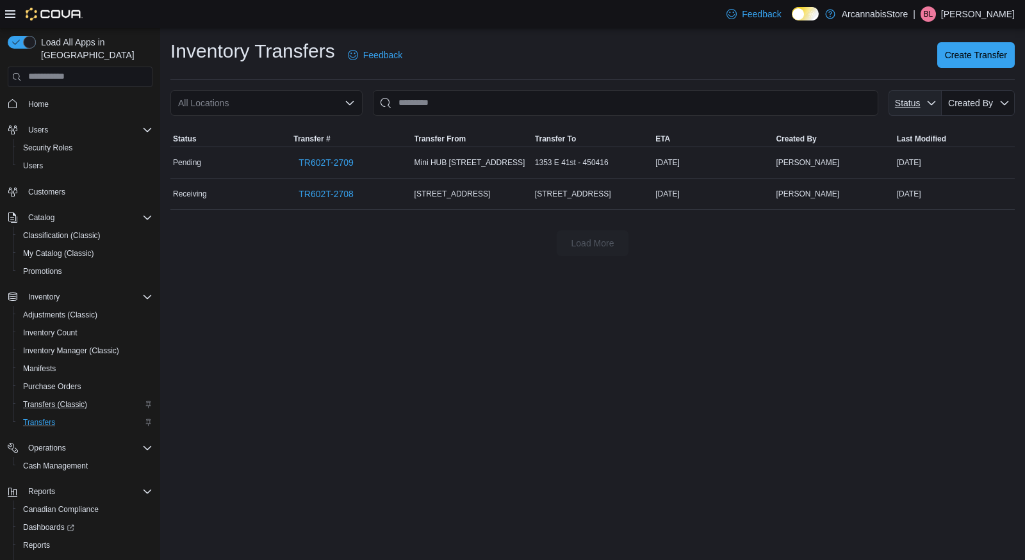
click at [918, 101] on span "Status" at bounding box center [908, 103] width 26 height 10
click at [818, 300] on div "Inventory Transfers Feedback Create Transfer All Locations Status Created By So…" at bounding box center [592, 294] width 865 height 532
click at [38, 541] on span "Reports" at bounding box center [36, 546] width 27 height 10
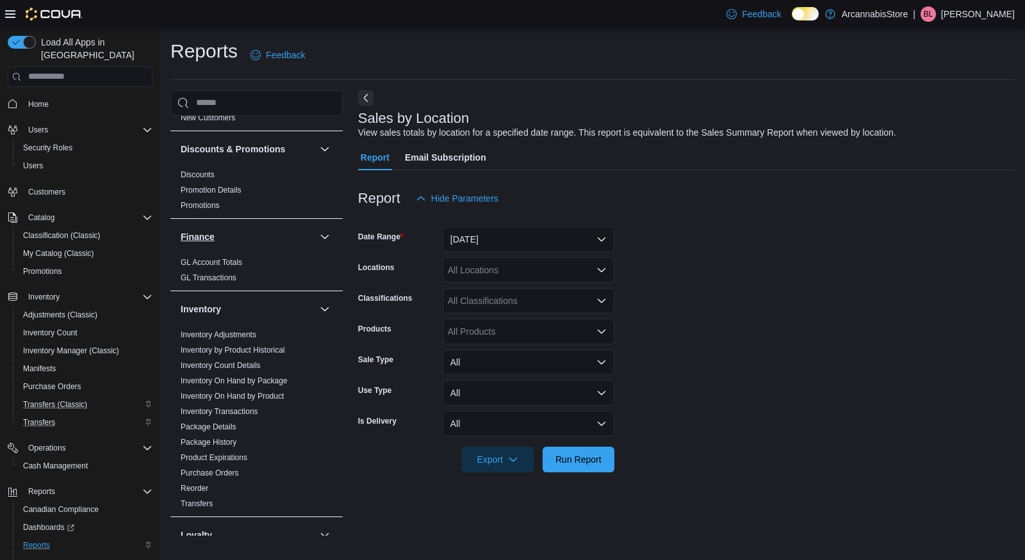
scroll to position [238, 0]
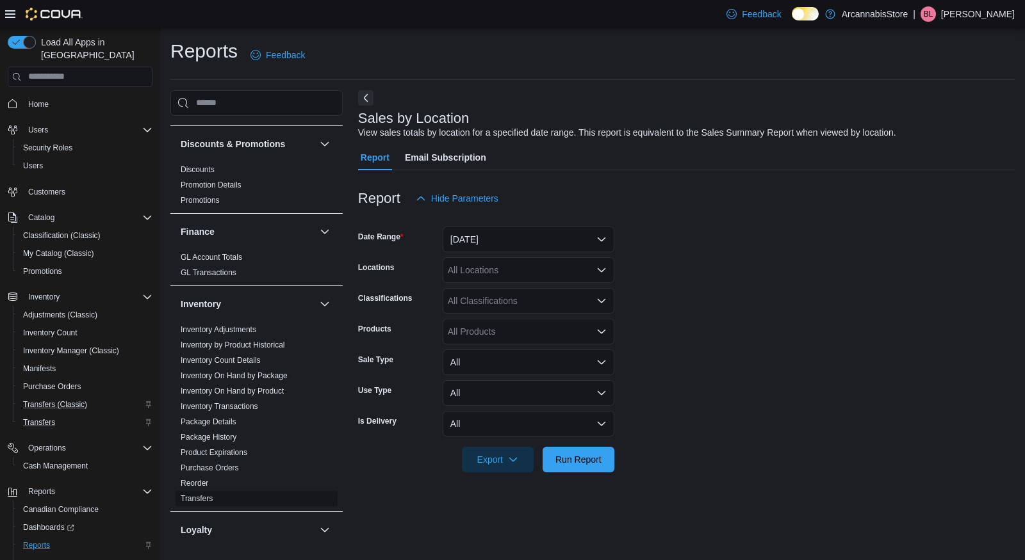
click at [196, 500] on link "Transfers" at bounding box center [197, 498] width 32 height 9
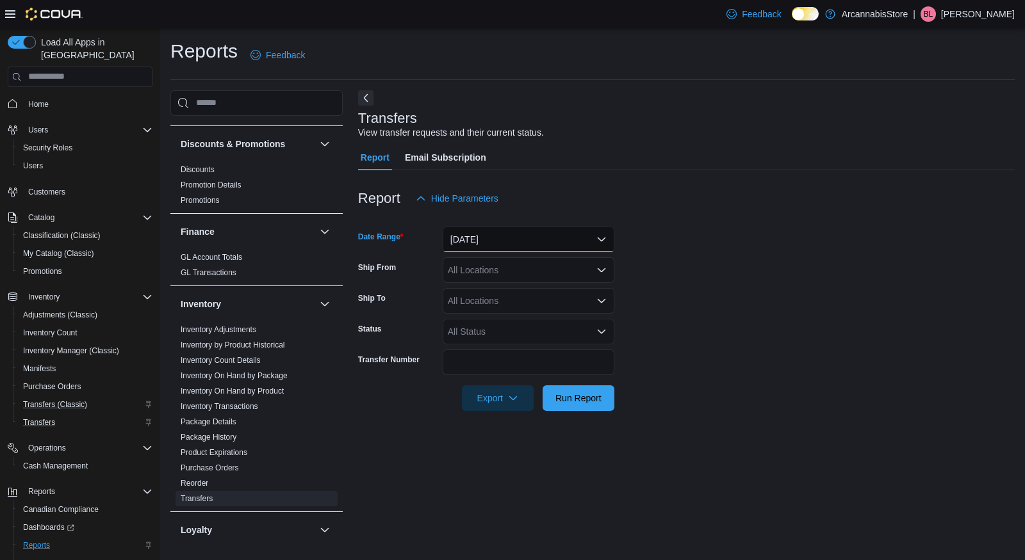
click at [525, 238] on button "[DATE]" at bounding box center [529, 240] width 172 height 26
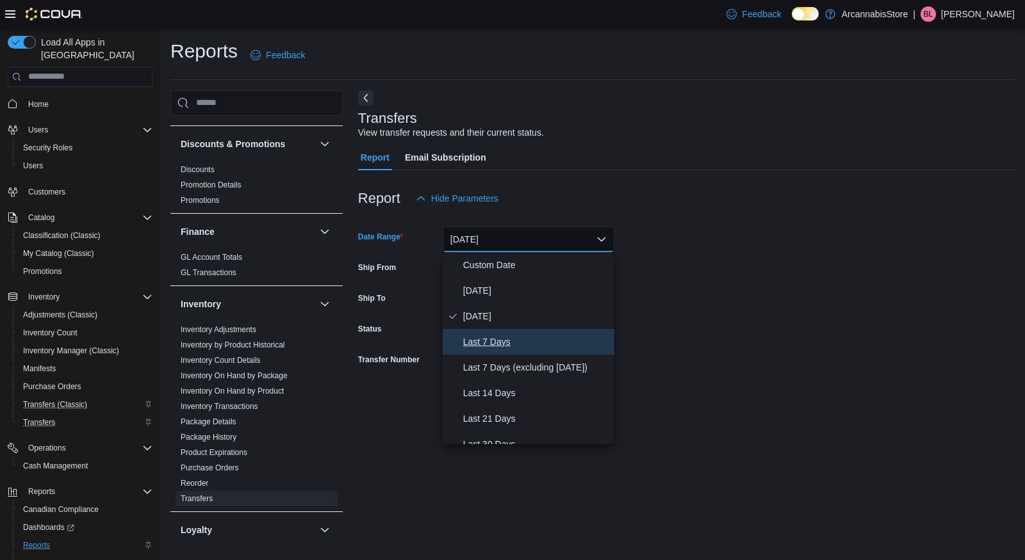
click at [510, 336] on span "Last 7 Days" at bounding box center [536, 341] width 146 height 15
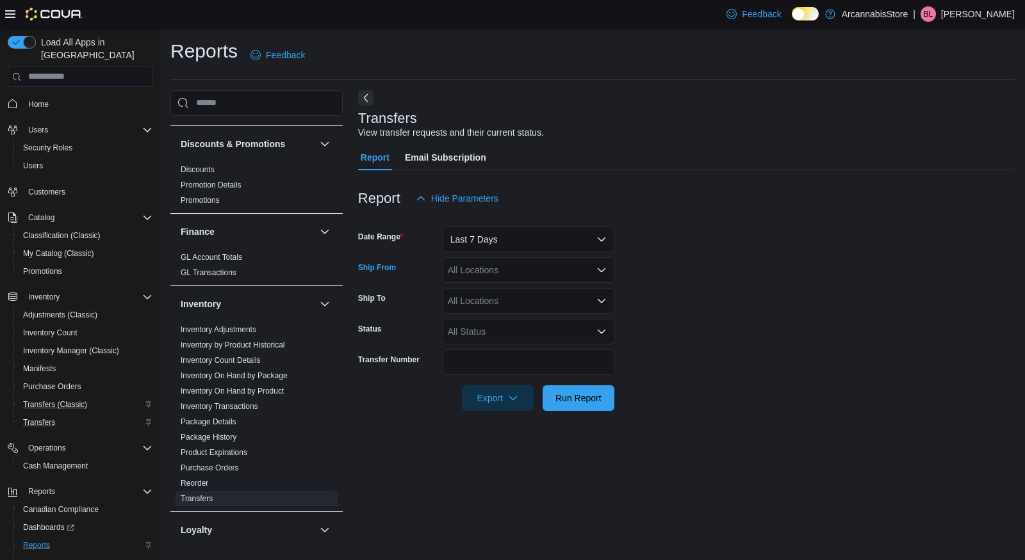
click at [490, 268] on div "All Locations" at bounding box center [529, 270] width 172 height 26
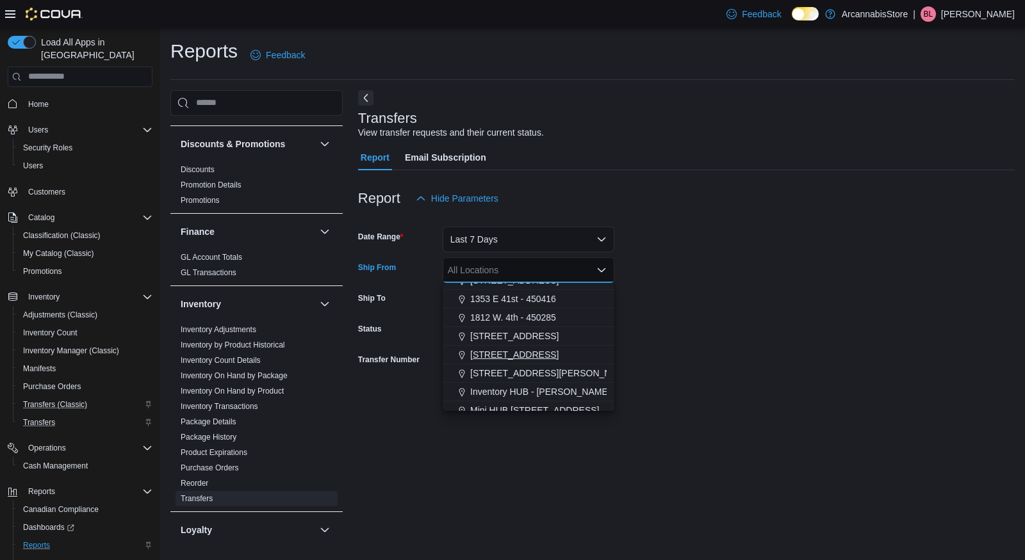
scroll to position [58, 0]
click at [509, 386] on span "Mini HUB [STREET_ADDRESS]" at bounding box center [534, 383] width 129 height 13
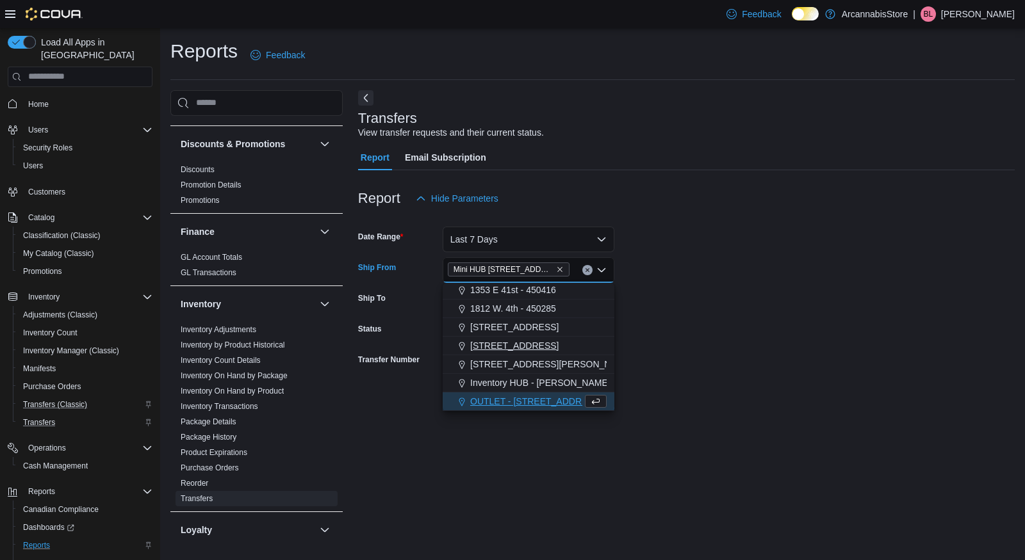
scroll to position [39, 0]
click at [765, 199] on div "Report Hide Parameters" at bounding box center [686, 199] width 656 height 26
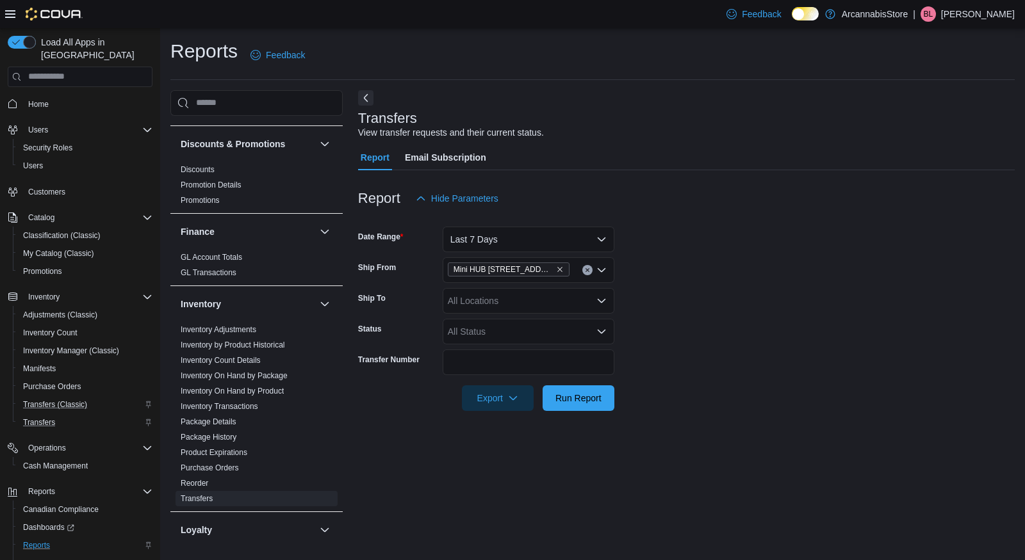
click at [516, 293] on div "All Locations" at bounding box center [529, 301] width 172 height 26
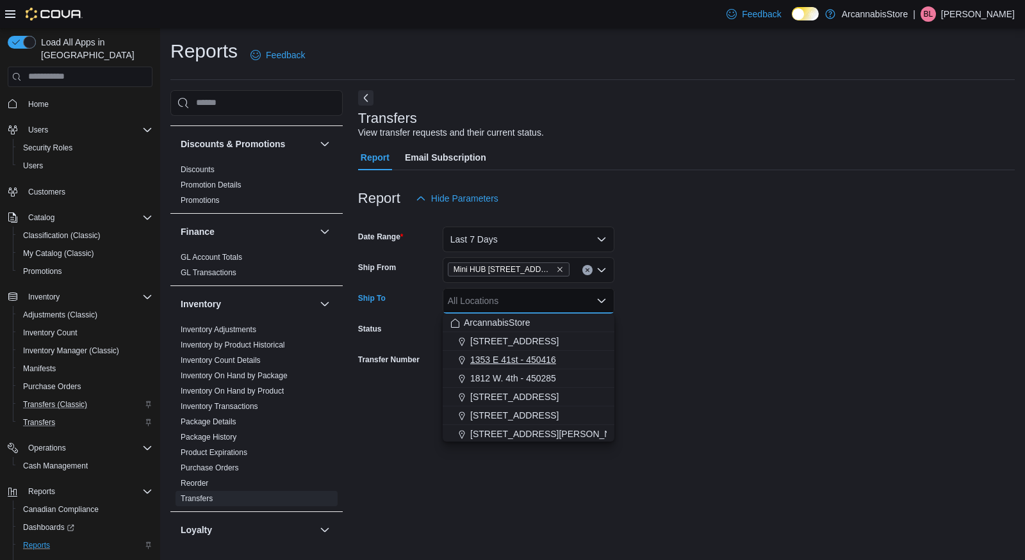
click at [494, 367] on button "1353 E 41st - 450416" at bounding box center [529, 360] width 172 height 19
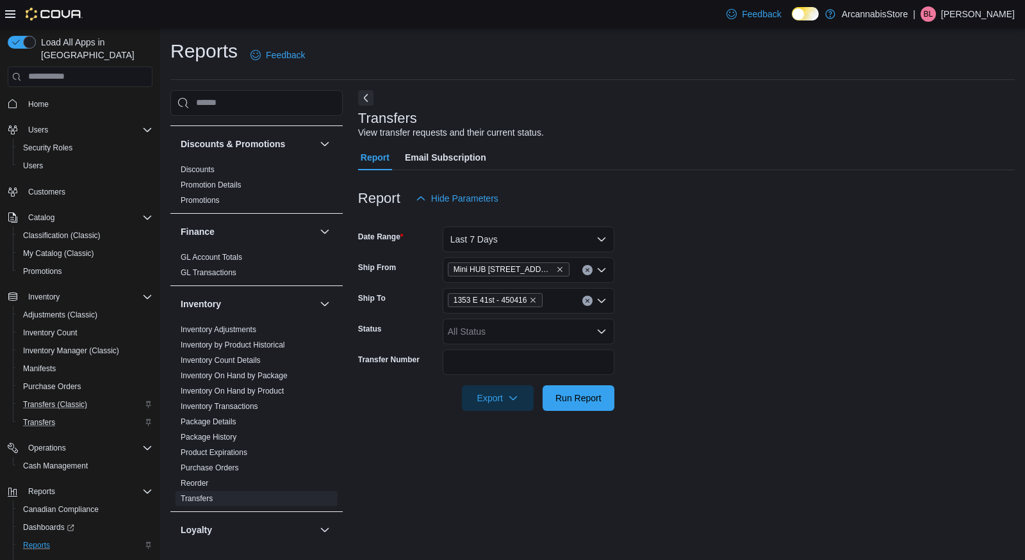
click at [809, 362] on form "Date Range Last 7 Days Ship From Mini HUB 6528 Victoria Dr - 450239 Ship To 135…" at bounding box center [686, 311] width 656 height 200
click at [576, 401] on span "Run Report" at bounding box center [578, 397] width 46 height 13
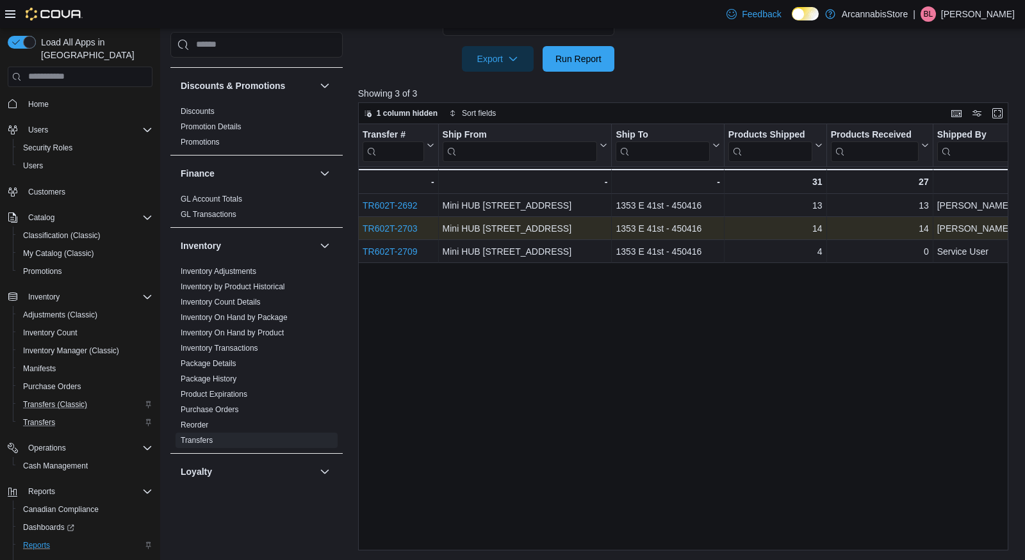
click at [405, 225] on link "TR602T-2703" at bounding box center [389, 229] width 55 height 10
